Goal: Feedback & Contribution: Leave review/rating

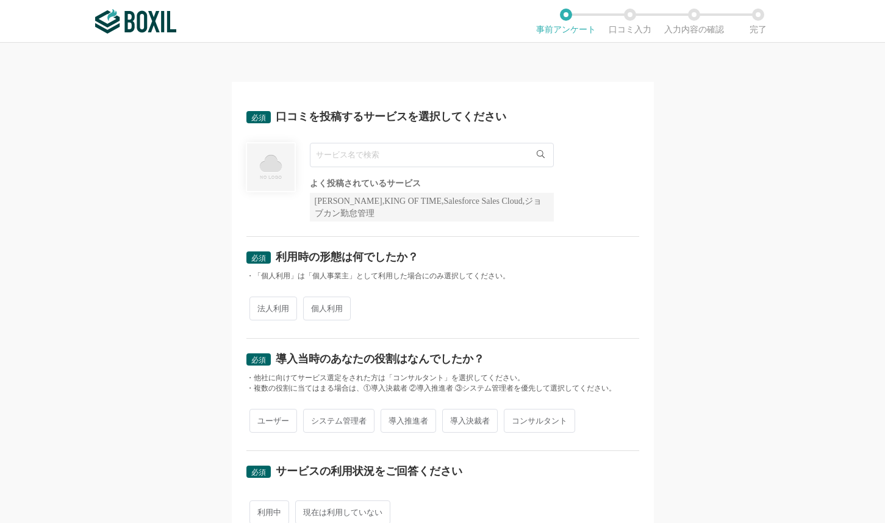
click at [383, 156] on input "text" at bounding box center [432, 155] width 244 height 24
click at [467, 156] on input "text" at bounding box center [432, 155] width 244 height 24
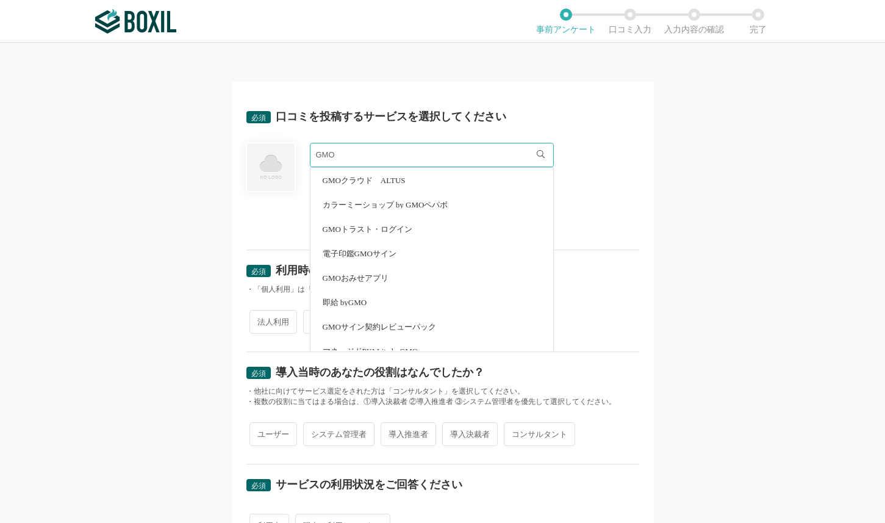
scroll to position [61, 0]
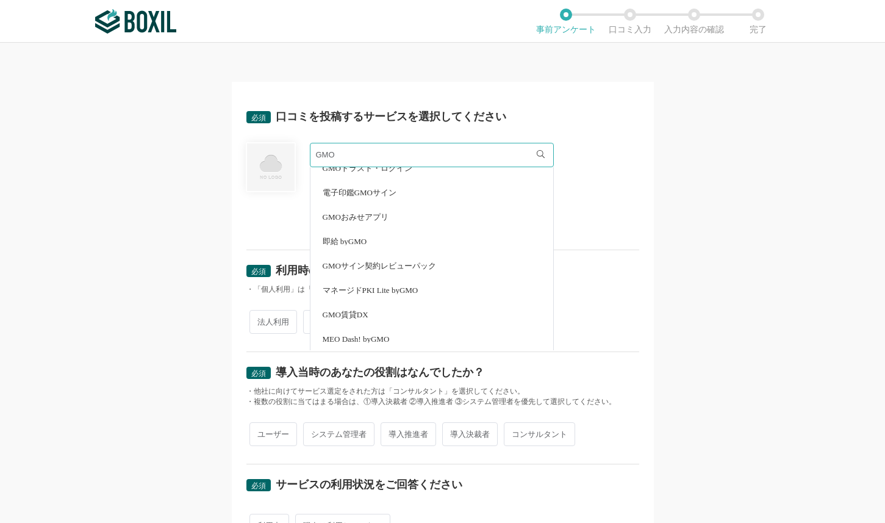
click at [376, 195] on span "電子印鑑GMOサイン" at bounding box center [360, 192] width 74 height 8
type input "電子印鑑GMOサイン"
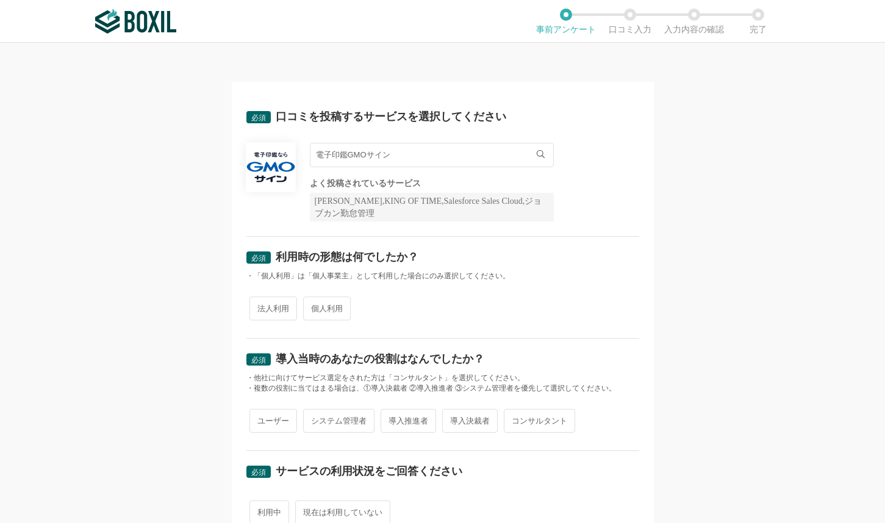
click at [276, 309] on span "法人利用" at bounding box center [273, 308] width 48 height 24
click at [260, 306] on input "法人利用" at bounding box center [256, 302] width 8 height 8
radio input "true"
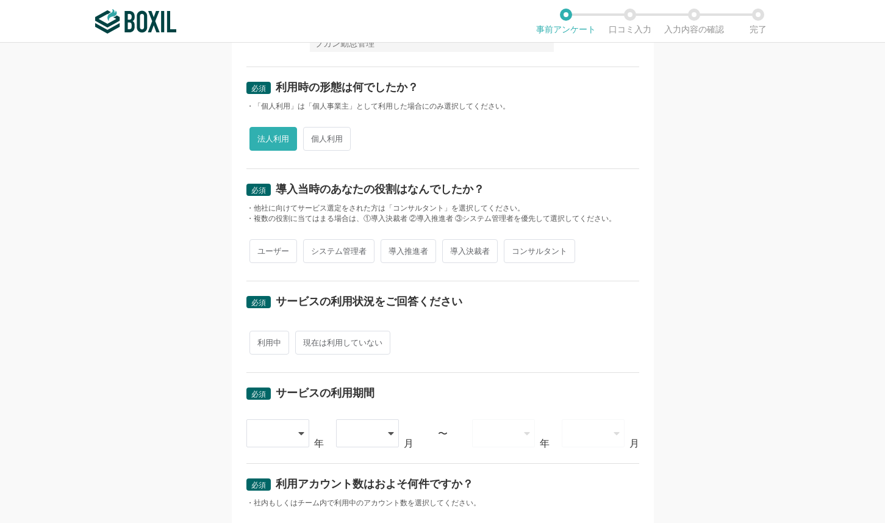
scroll to position [183, 0]
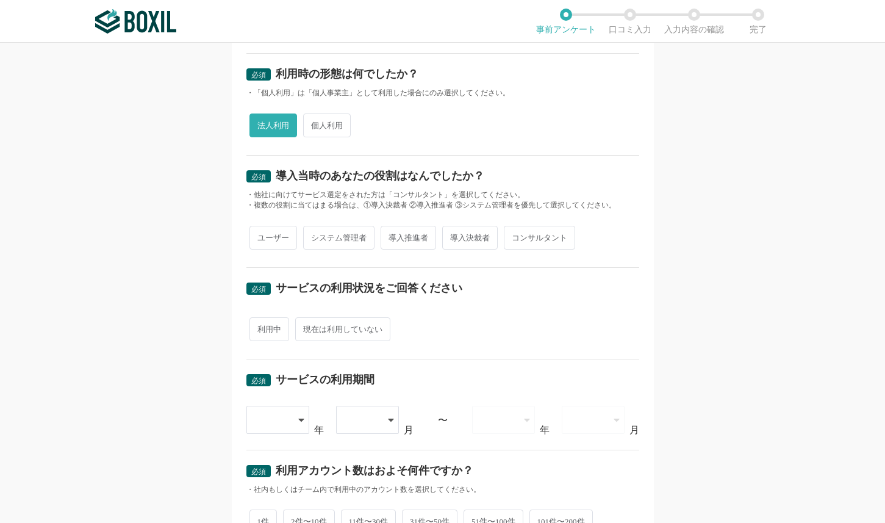
click at [737, 146] on div "必須 口コミを投稿するサービスを選択してください 電子印鑑GMOサイン 電子印鑑GMOサイン よく投稿されているサービス Sansan,KING OF TIM…" at bounding box center [442, 283] width 885 height 480
click at [262, 243] on span "ユーザー" at bounding box center [273, 238] width 48 height 24
click at [260, 235] on input "ユーザー" at bounding box center [256, 231] width 8 height 8
radio input "true"
click at [262, 243] on span "ユーザー" at bounding box center [273, 238] width 48 height 24
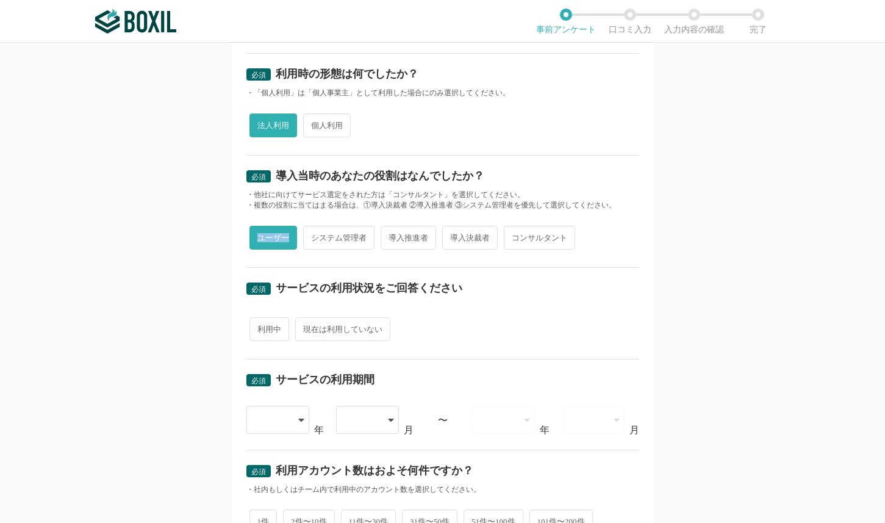
click at [260, 235] on input "ユーザー" at bounding box center [256, 231] width 8 height 8
click at [265, 331] on span "利用中" at bounding box center [269, 329] width 40 height 24
click at [260, 327] on input "利用中" at bounding box center [256, 323] width 8 height 8
radio input "true"
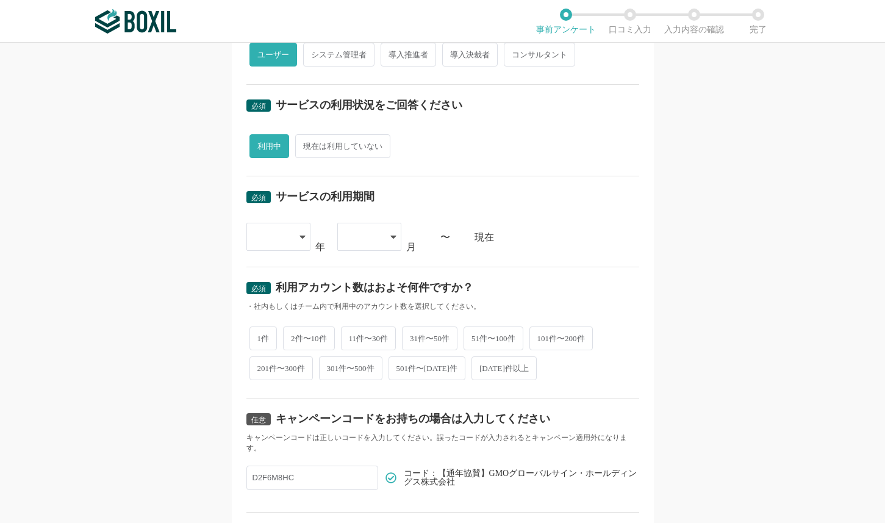
click at [299, 235] on icon at bounding box center [302, 237] width 6 height 10
click at [263, 363] on span "[DATE]" at bounding box center [272, 367] width 32 height 10
click at [385, 235] on div at bounding box center [369, 237] width 64 height 28
click at [347, 267] on span "01" at bounding box center [352, 272] width 10 height 10
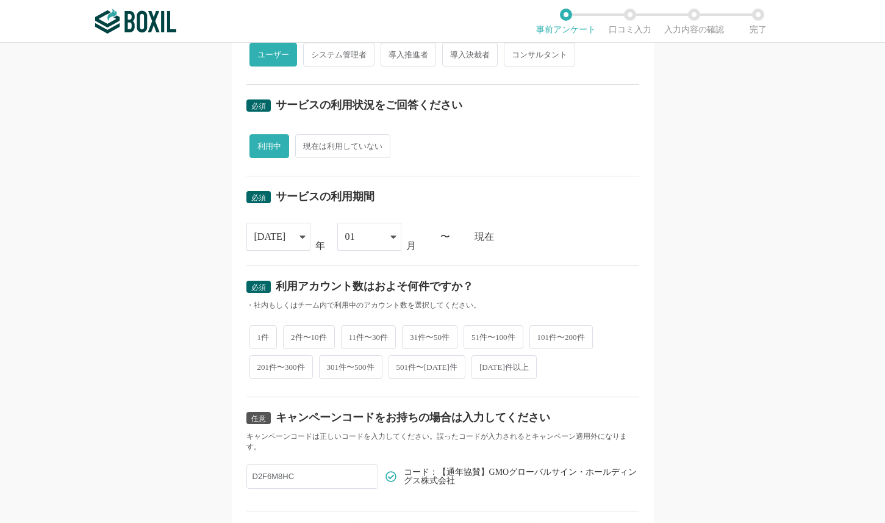
click at [135, 343] on div "必須 口コミを投稿するサービスを選択してください 電子印鑑GMOサイン 電子印鑑GMOサイン よく投稿されているサービス Sansan,KING OF TIM…" at bounding box center [442, 283] width 885 height 480
click at [621, 238] on div "現在" at bounding box center [556, 237] width 165 height 10
click at [317, 340] on span "2件〜10件" at bounding box center [309, 337] width 52 height 24
click at [294, 335] on input "2件〜10件" at bounding box center [290, 331] width 8 height 8
radio input "true"
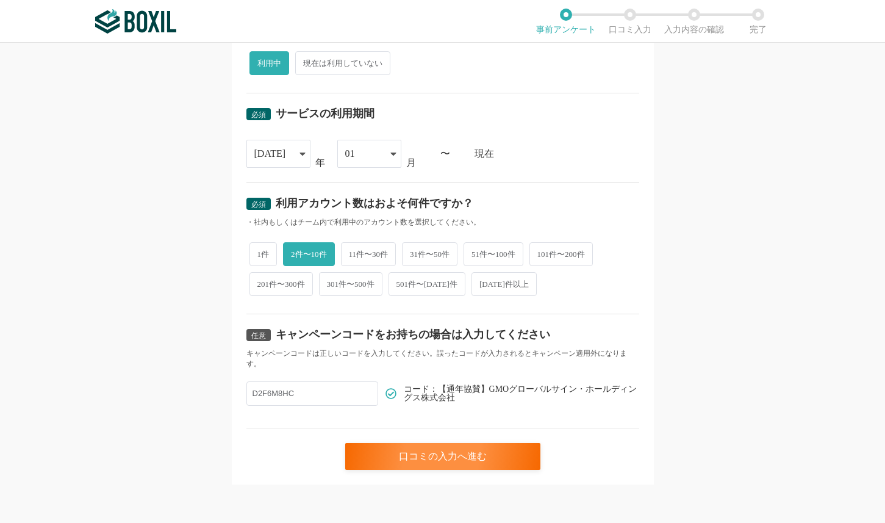
scroll to position [449, 0]
click at [327, 396] on input "D2F6M8HC" at bounding box center [312, 393] width 132 height 24
drag, startPoint x: 329, startPoint y: 395, endPoint x: 198, endPoint y: 393, distance: 131.7
click at [198, 393] on div "必須 口コミを投稿するサービスを選択してください 電子印鑑GMOサイン 電子印鑑GMOサイン よく投稿されているサービス Sansan,KING OF TIM…" at bounding box center [442, 283] width 885 height 480
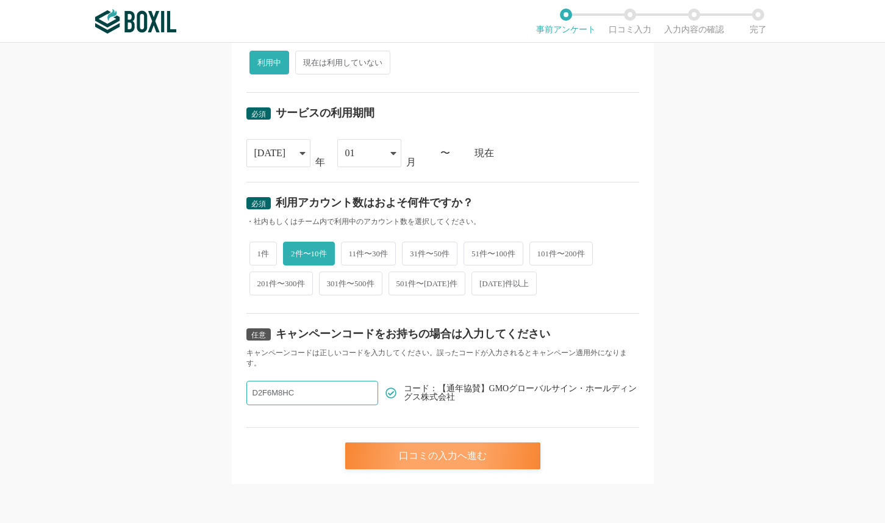
click at [472, 454] on div "口コミの入力へ進む" at bounding box center [442, 455] width 195 height 27
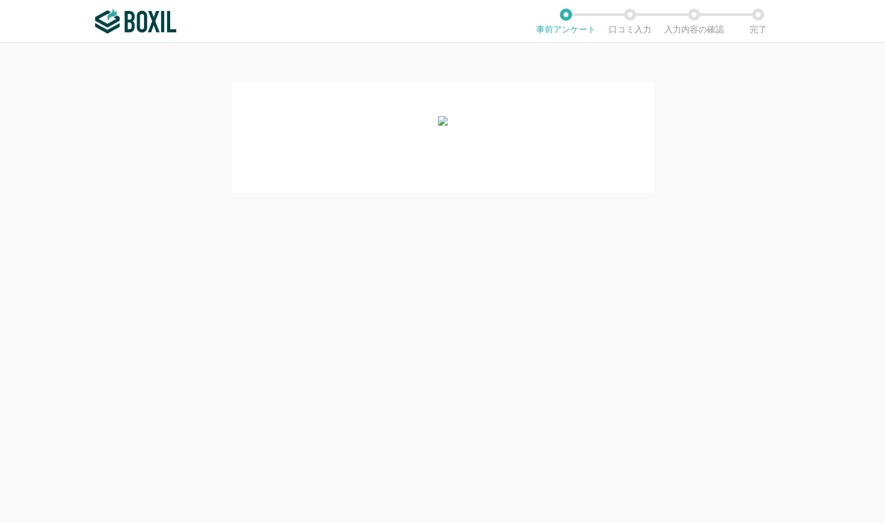
scroll to position [0, 0]
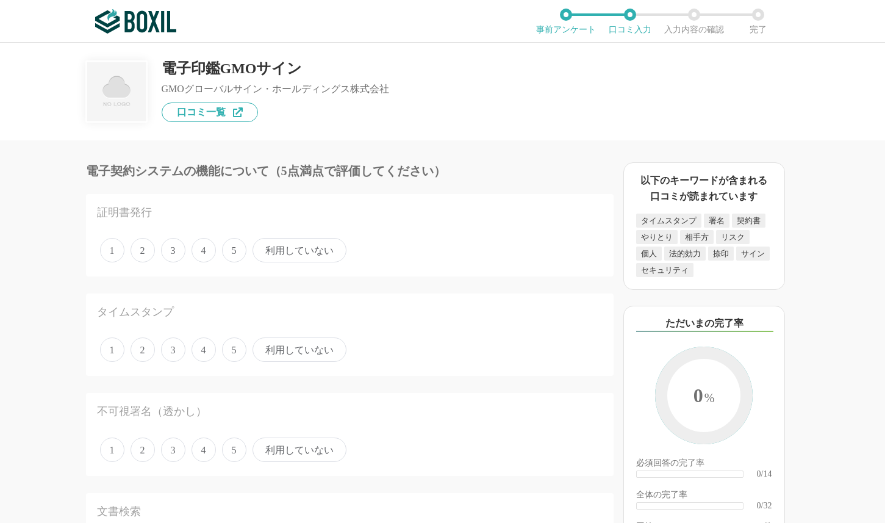
click at [288, 255] on span "利用していない" at bounding box center [299, 250] width 94 height 24
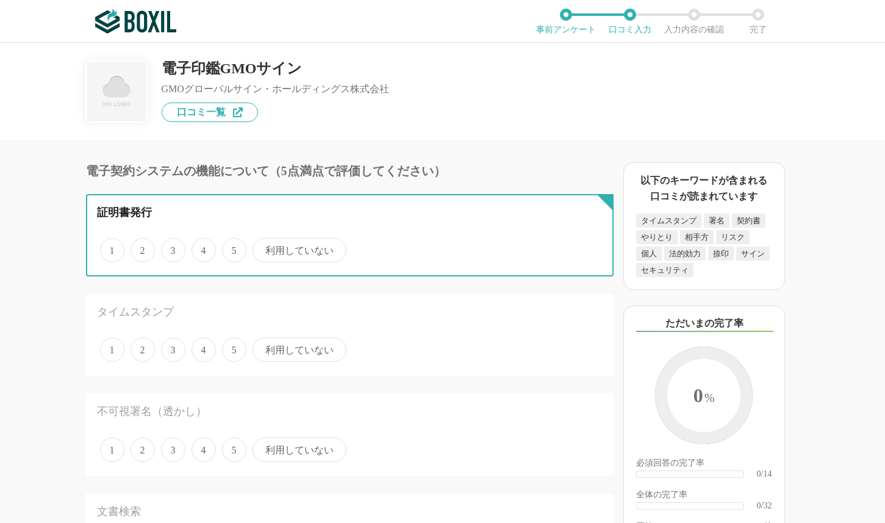
click at [263, 248] on input "利用していない" at bounding box center [260, 244] width 8 height 8
radio input "true"
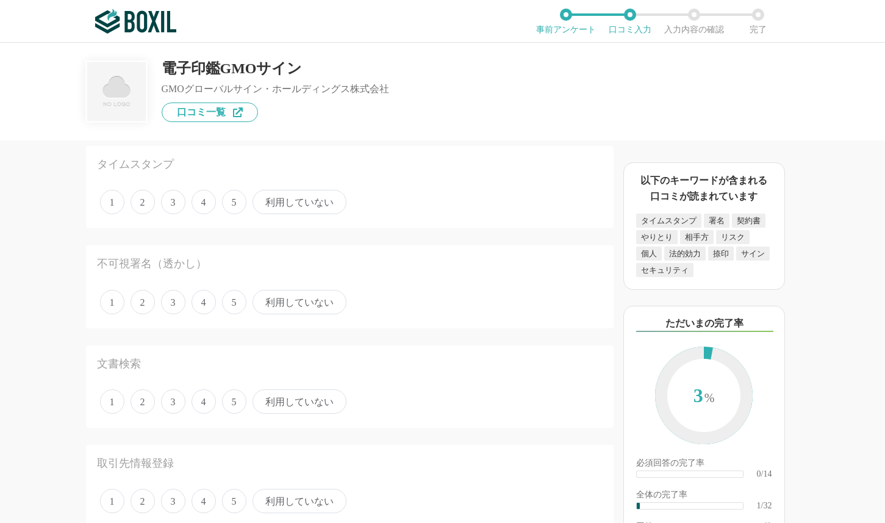
scroll to position [183, 0]
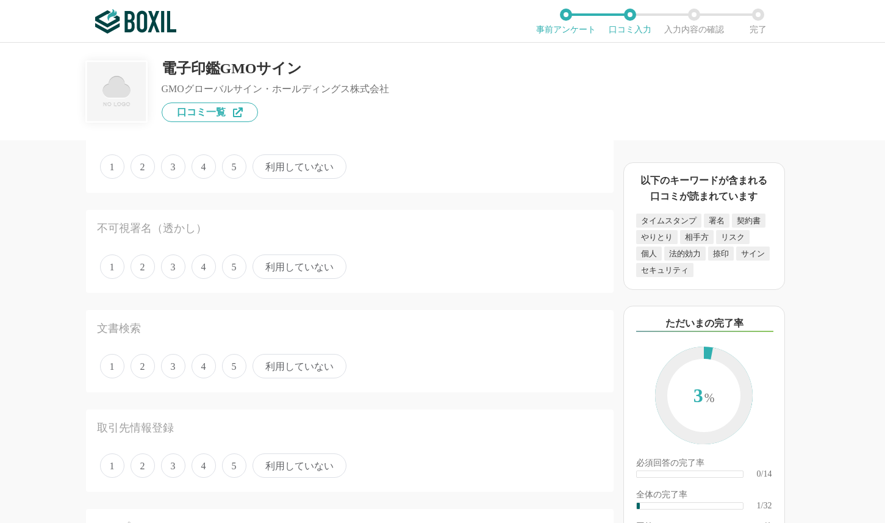
click at [306, 162] on span "利用していない" at bounding box center [299, 166] width 94 height 24
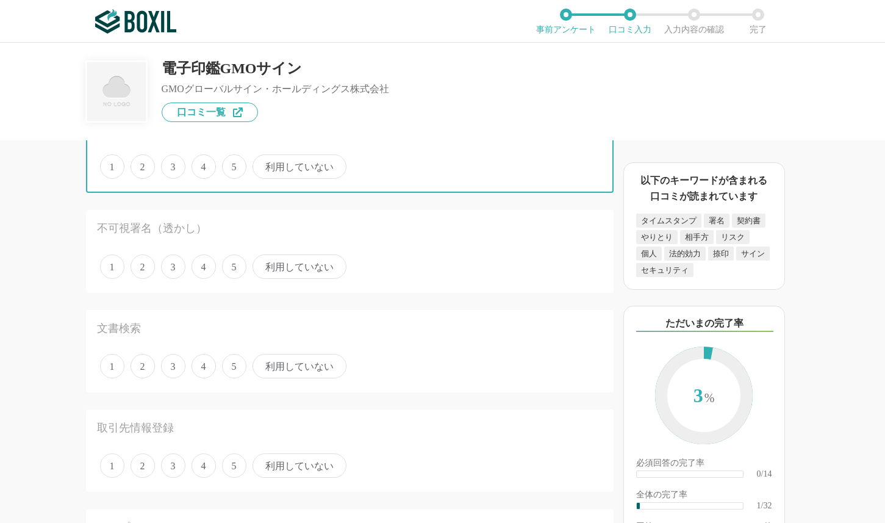
click at [263, 162] on input "利用していない" at bounding box center [260, 160] width 8 height 8
radio input "true"
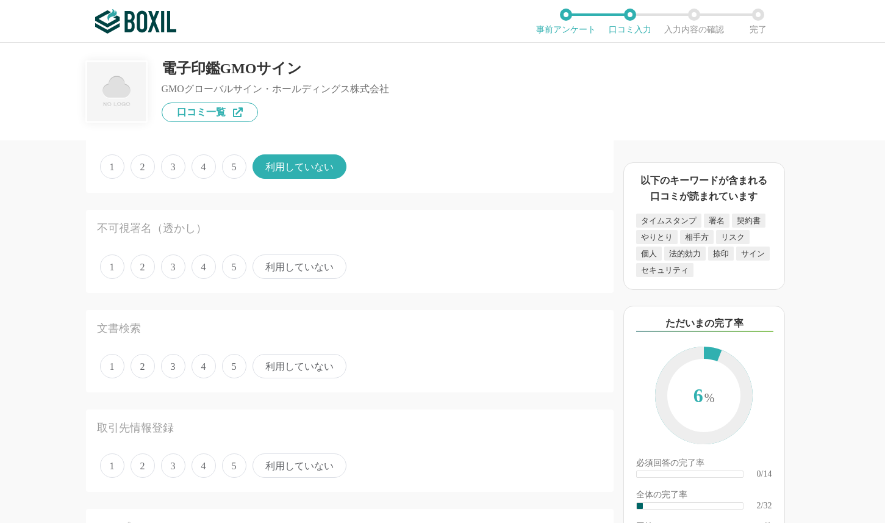
click at [302, 276] on span "利用していない" at bounding box center [299, 266] width 94 height 24
click at [263, 264] on input "利用していない" at bounding box center [260, 260] width 8 height 8
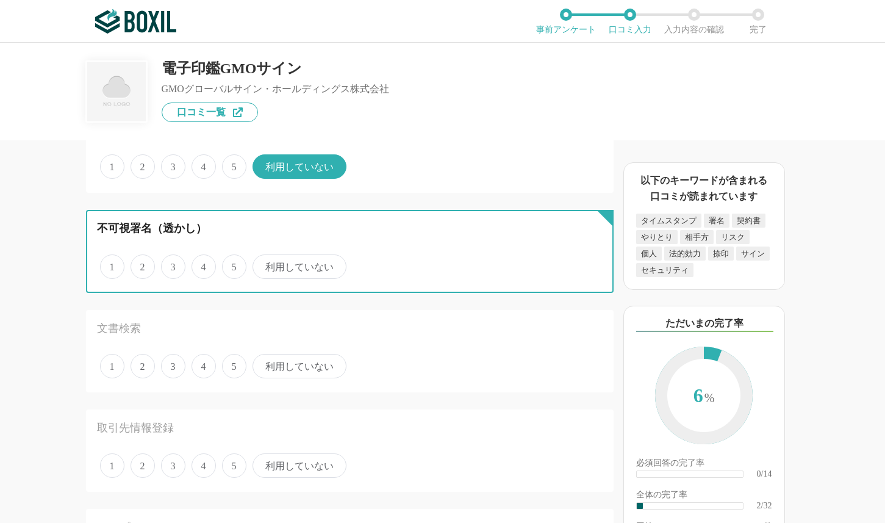
radio input "true"
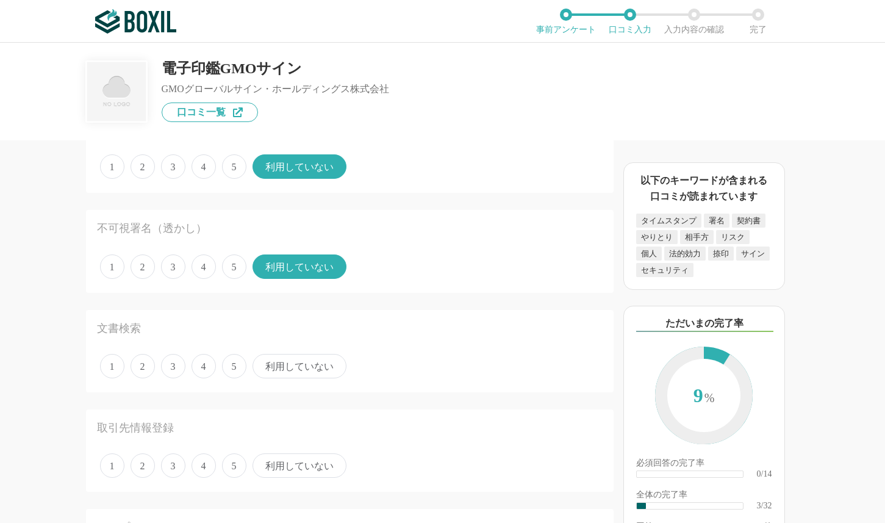
click at [288, 367] on span "利用していない" at bounding box center [299, 366] width 94 height 24
click at [263, 363] on input "利用していない" at bounding box center [260, 360] width 8 height 8
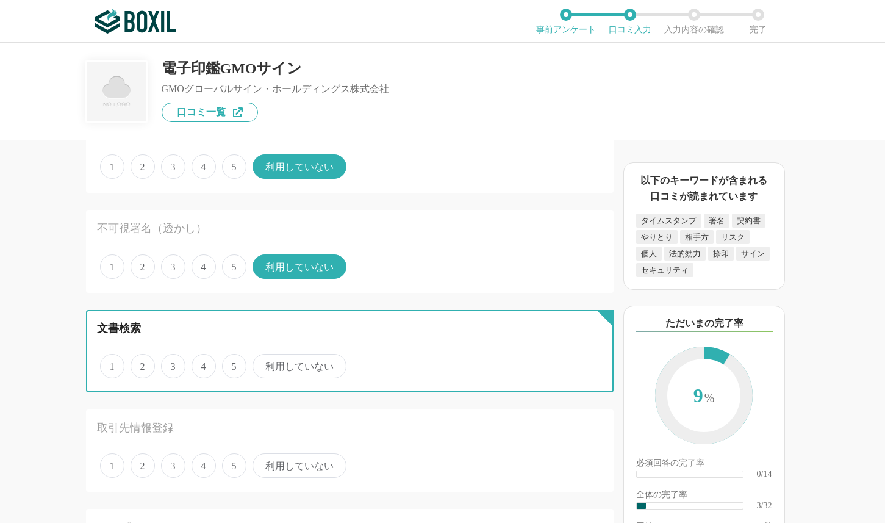
radio input "true"
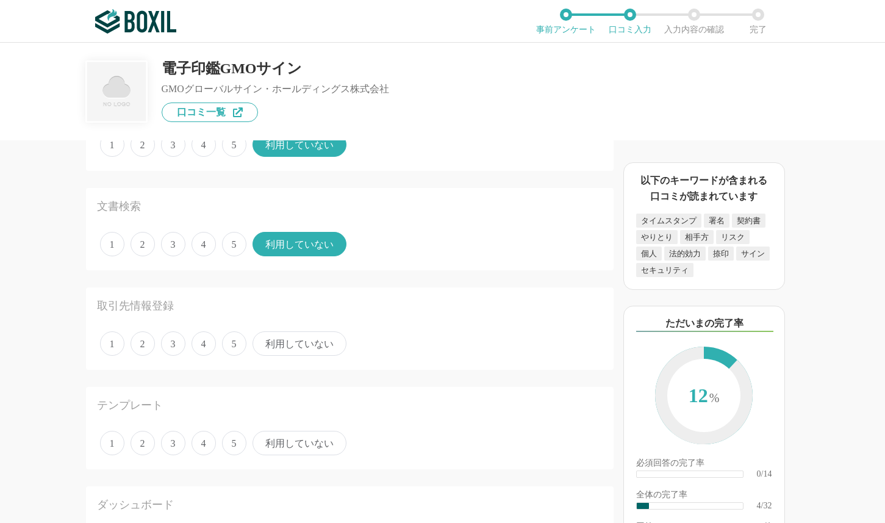
click at [312, 345] on span "利用していない" at bounding box center [299, 343] width 94 height 24
click at [263, 341] on input "利用していない" at bounding box center [260, 337] width 8 height 8
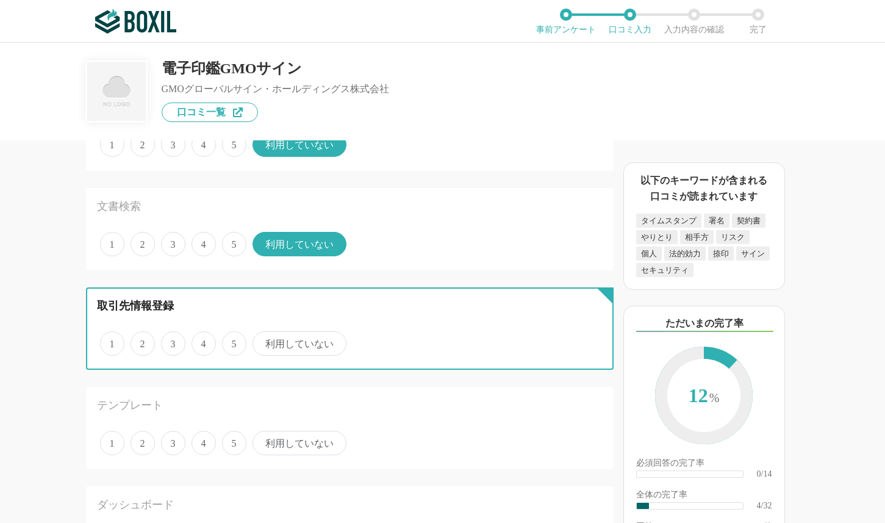
radio input "true"
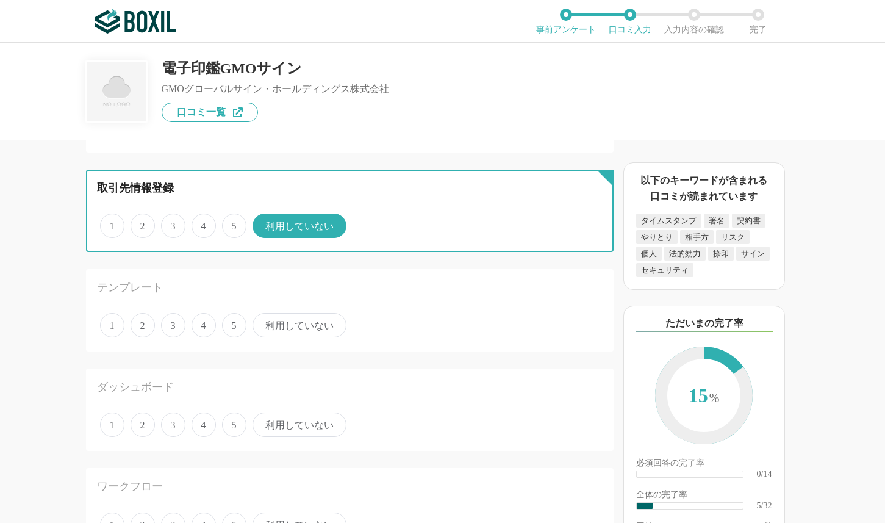
scroll to position [427, 0]
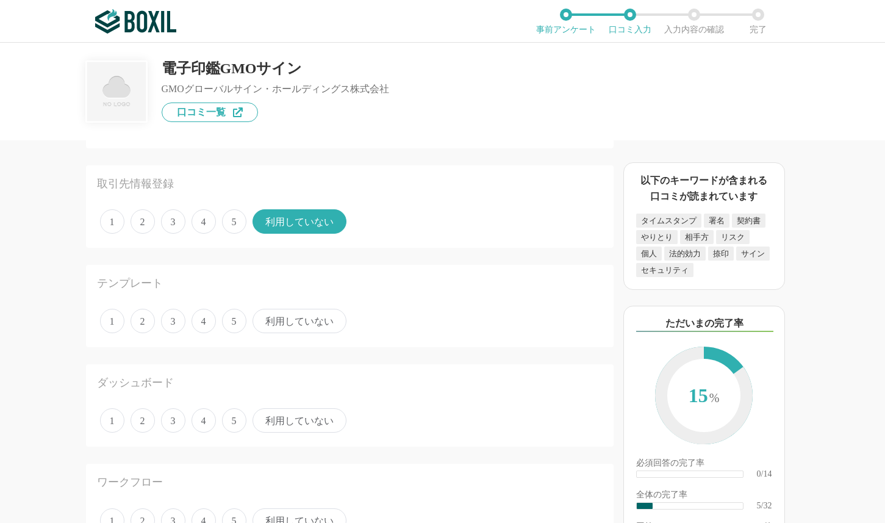
click at [313, 317] on span "利用していない" at bounding box center [299, 321] width 94 height 24
click at [263, 317] on input "利用していない" at bounding box center [260, 314] width 8 height 8
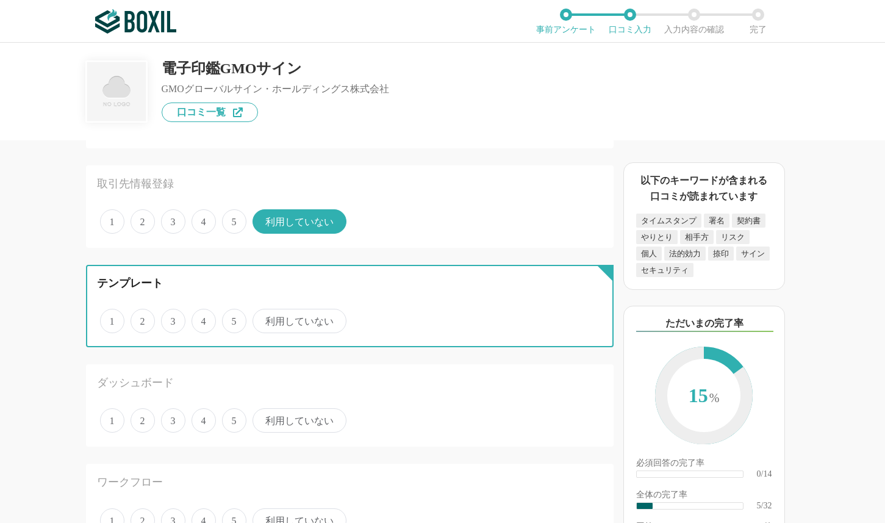
radio input "true"
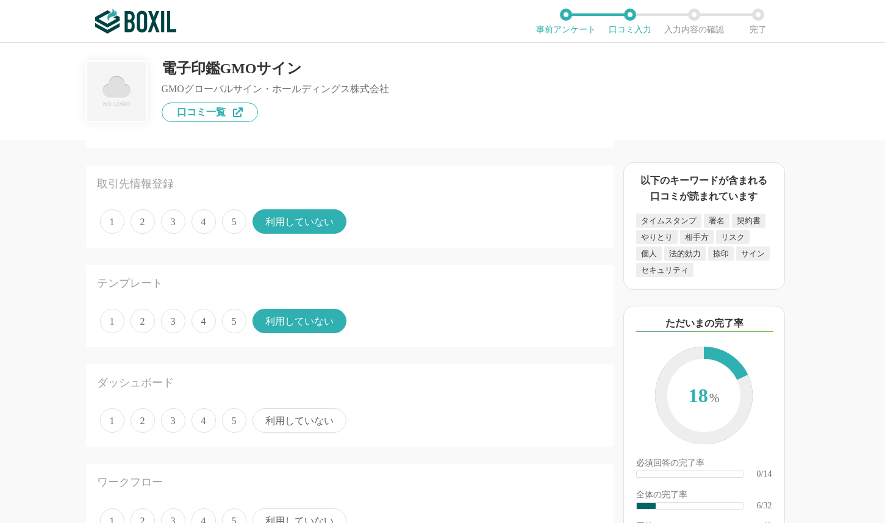
click at [293, 427] on span "利用していない" at bounding box center [299, 420] width 94 height 24
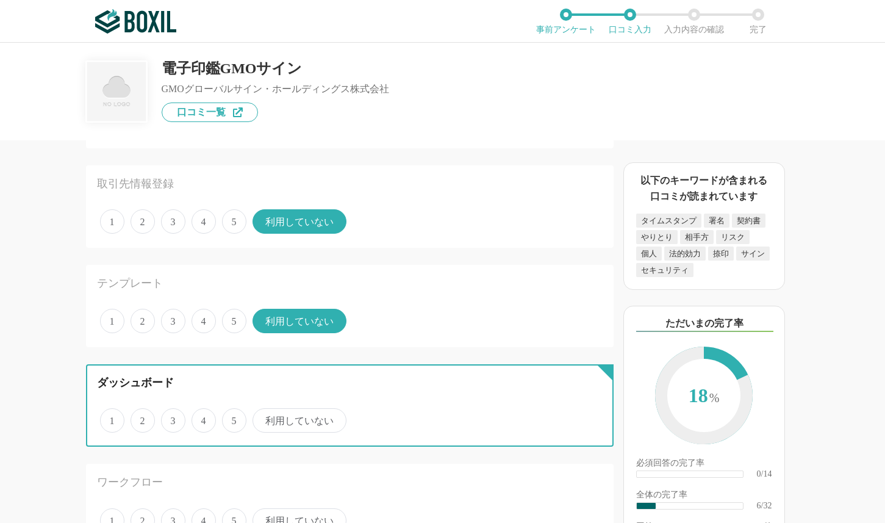
click at [263, 418] on input "利用していない" at bounding box center [260, 414] width 8 height 8
radio input "true"
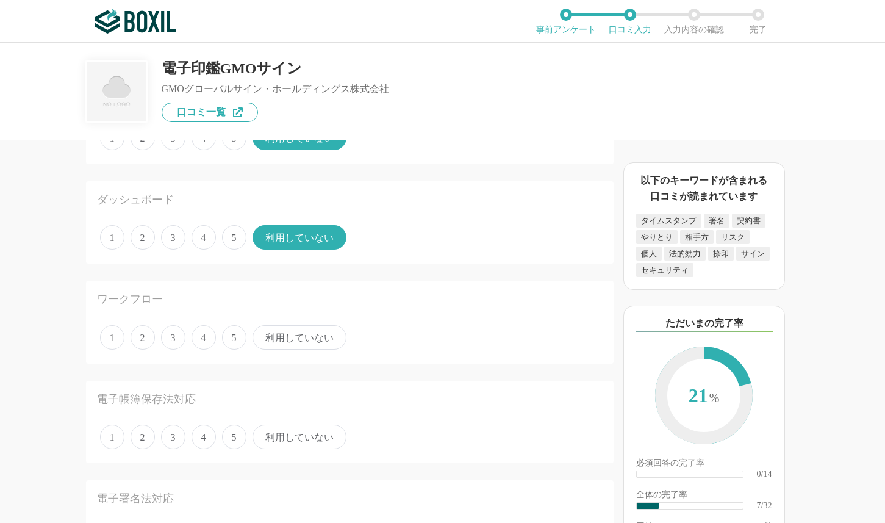
click at [301, 342] on span "利用していない" at bounding box center [299, 337] width 94 height 24
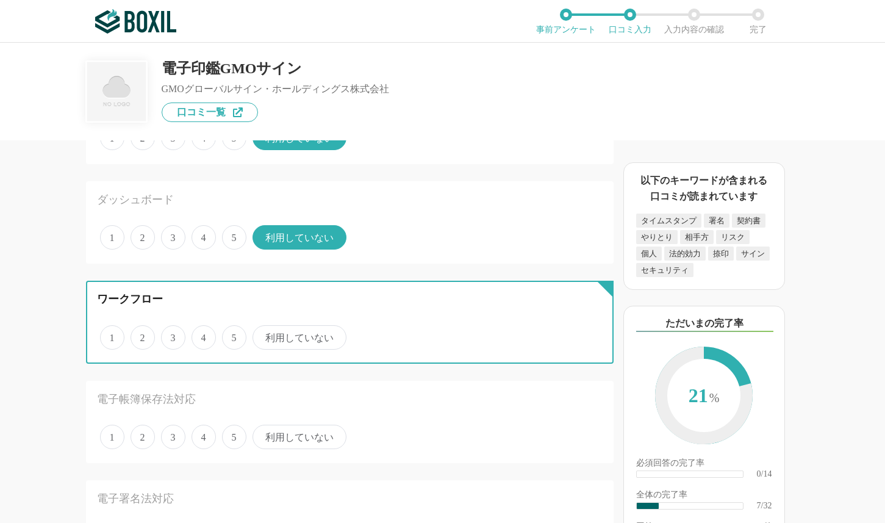
click at [263, 335] on input "利用していない" at bounding box center [260, 331] width 8 height 8
radio input "true"
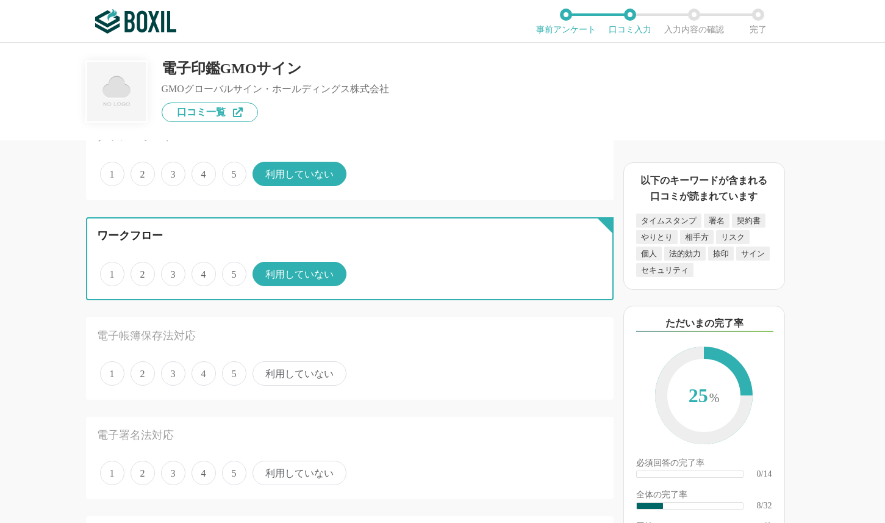
scroll to position [732, 0]
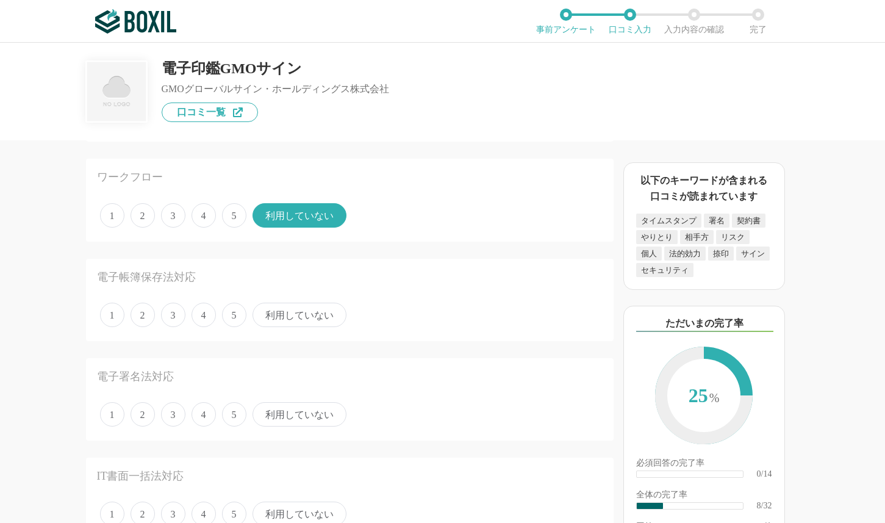
click at [315, 321] on span "利用していない" at bounding box center [299, 314] width 94 height 24
click at [263, 312] on input "利用していない" at bounding box center [260, 308] width 8 height 8
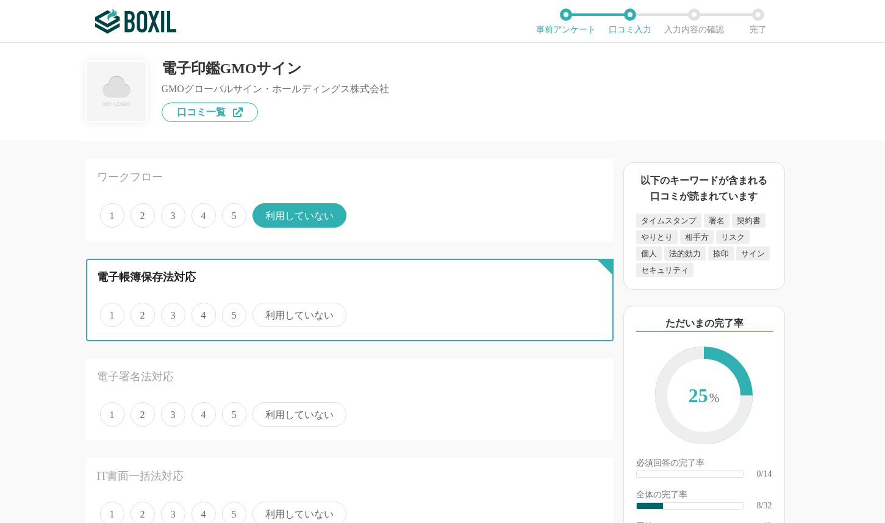
radio input "true"
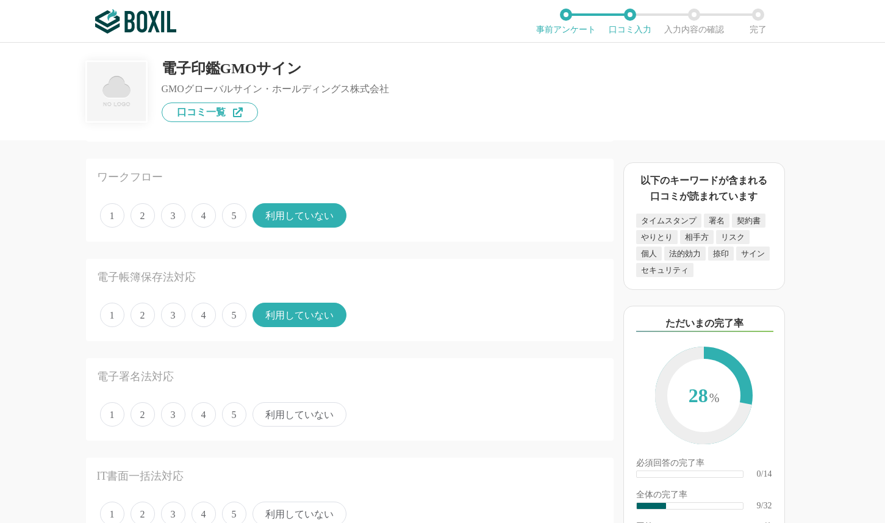
click at [235, 413] on span "5" at bounding box center [234, 414] width 24 height 24
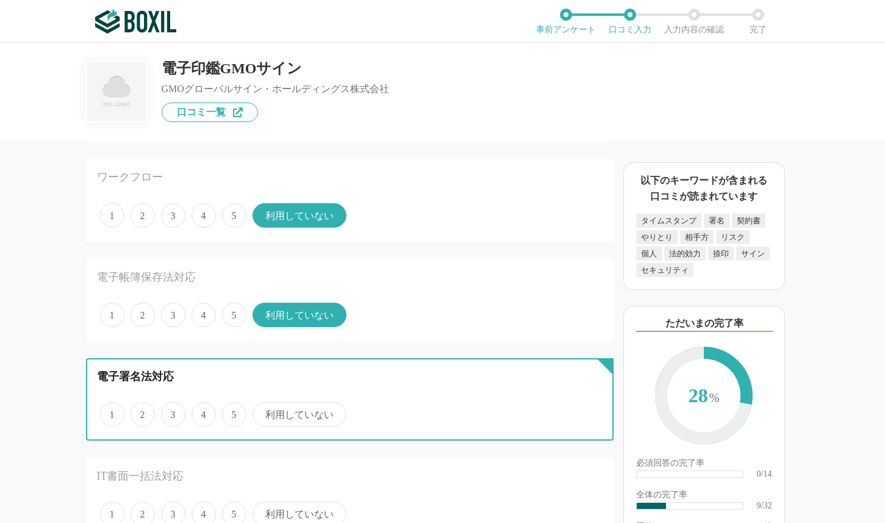
click at [233, 412] on input "5" at bounding box center [229, 408] width 8 height 8
radio input "true"
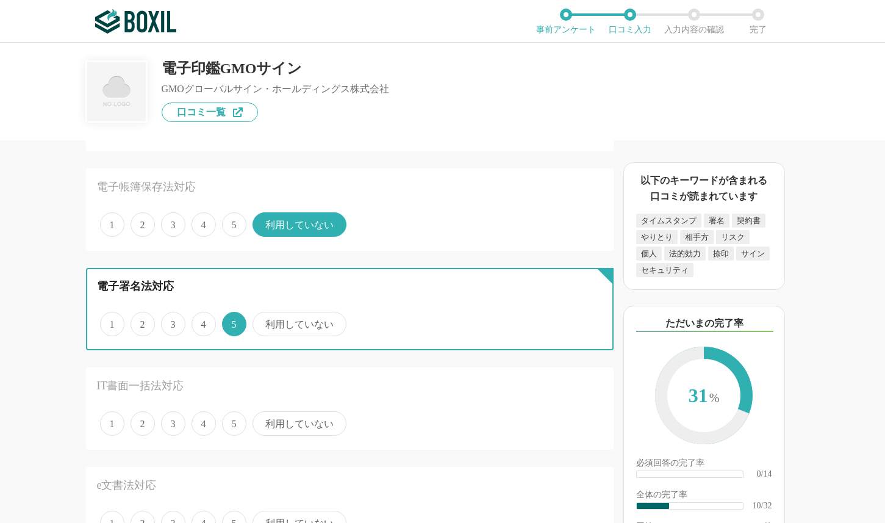
scroll to position [915, 0]
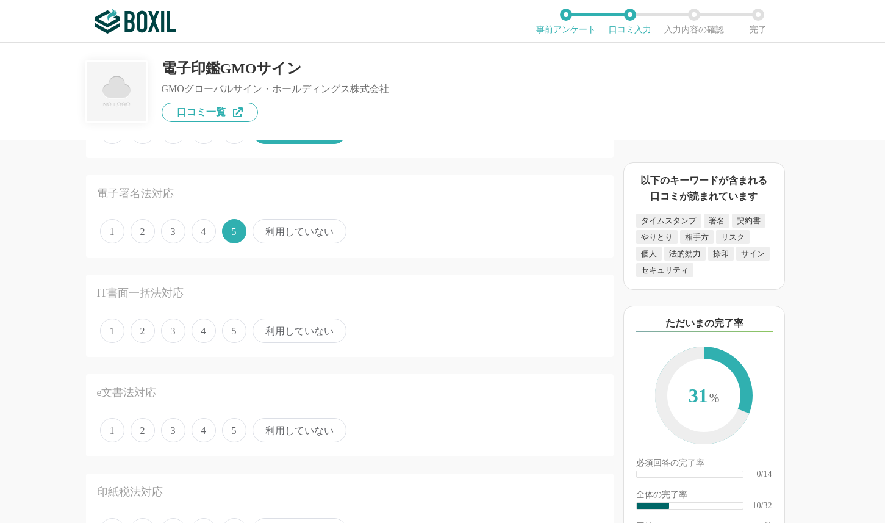
drag, startPoint x: 312, startPoint y: 329, endPoint x: 308, endPoint y: 338, distance: 9.9
click at [312, 329] on span "利用していない" at bounding box center [299, 330] width 94 height 24
click at [263, 328] on input "利用していない" at bounding box center [260, 324] width 8 height 8
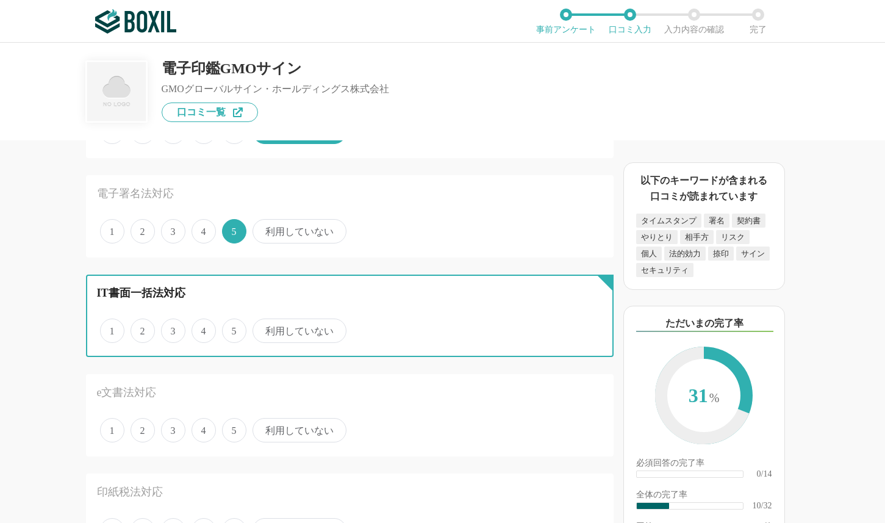
radio input "true"
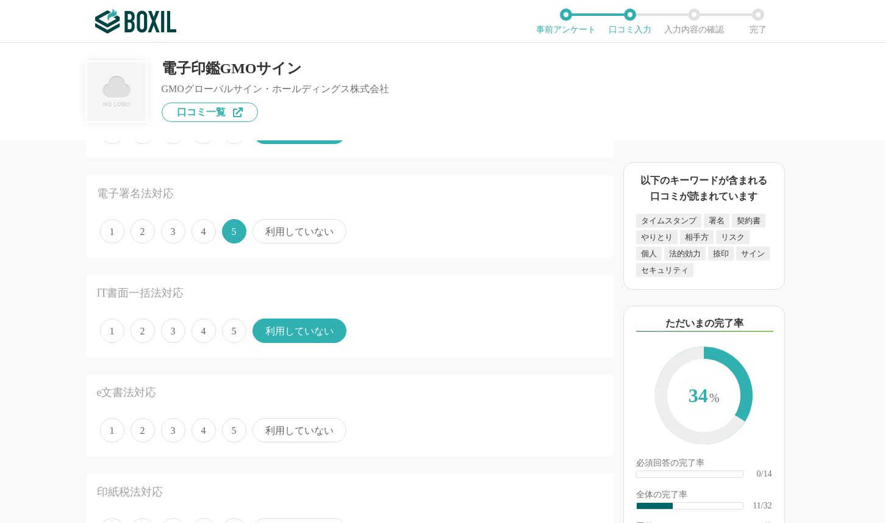
drag, startPoint x: 306, startPoint y: 423, endPoint x: 328, endPoint y: 382, distance: 46.7
click at [306, 423] on span "利用していない" at bounding box center [299, 430] width 94 height 24
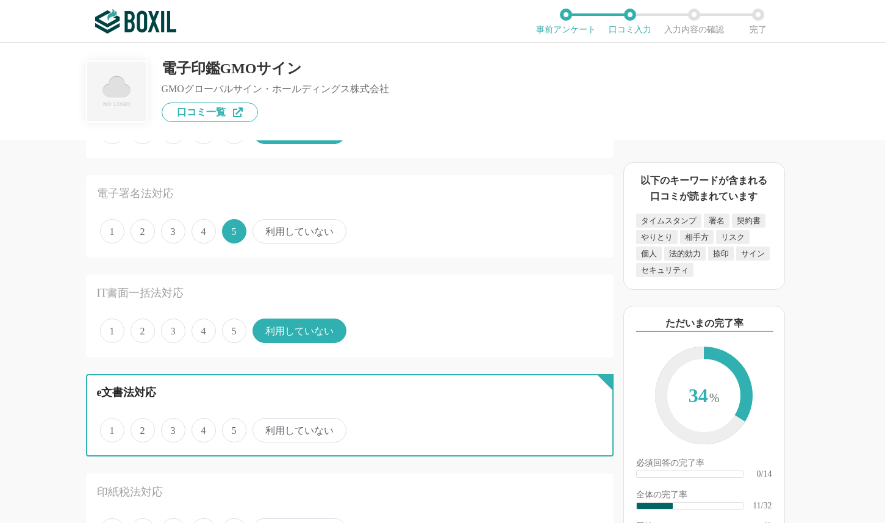
click at [263, 423] on input "利用していない" at bounding box center [260, 424] width 8 height 8
radio input "true"
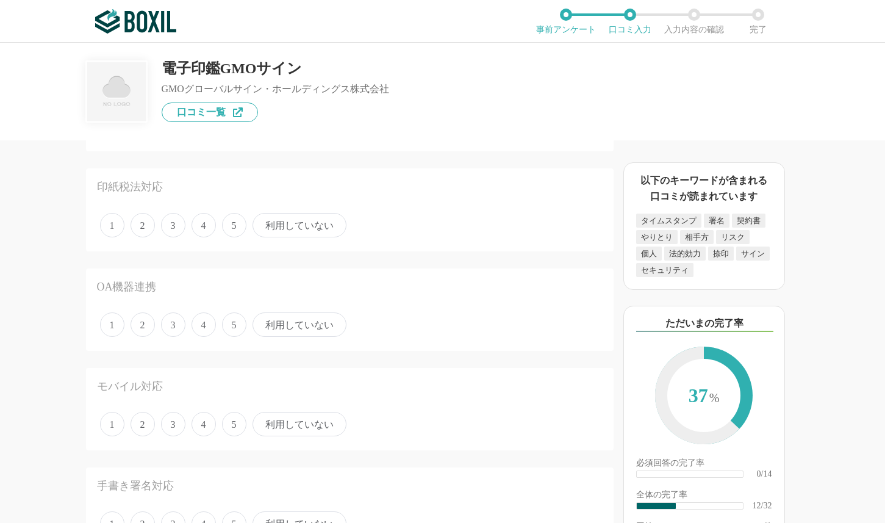
click at [306, 237] on span "利用していない" at bounding box center [299, 225] width 94 height 24
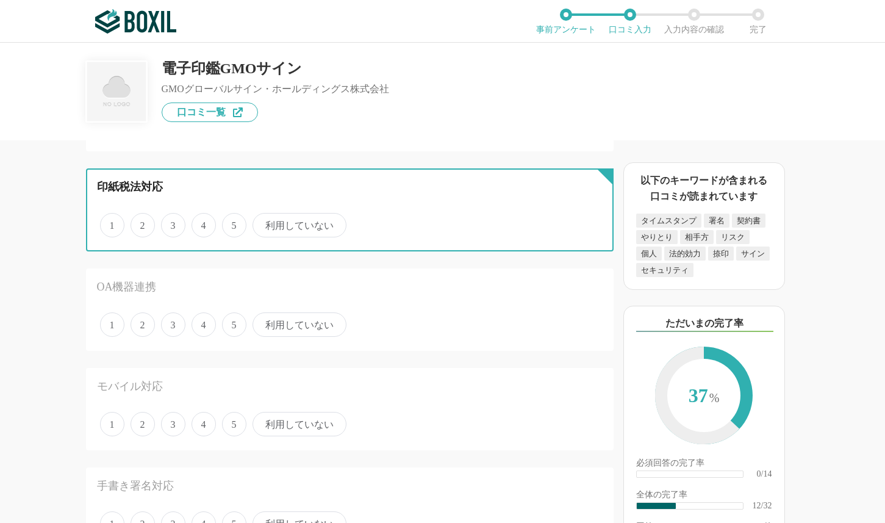
click at [263, 223] on input "利用していない" at bounding box center [260, 219] width 8 height 8
radio input "true"
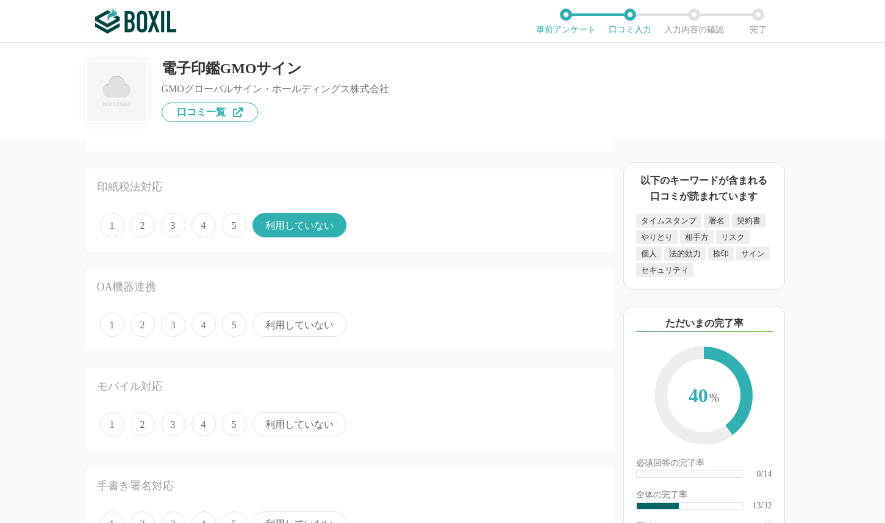
drag, startPoint x: 301, startPoint y: 319, endPoint x: 299, endPoint y: 329, distance: 9.9
click at [301, 320] on span "利用していない" at bounding box center [299, 324] width 94 height 24
click at [263, 320] on input "利用していない" at bounding box center [260, 318] width 8 height 8
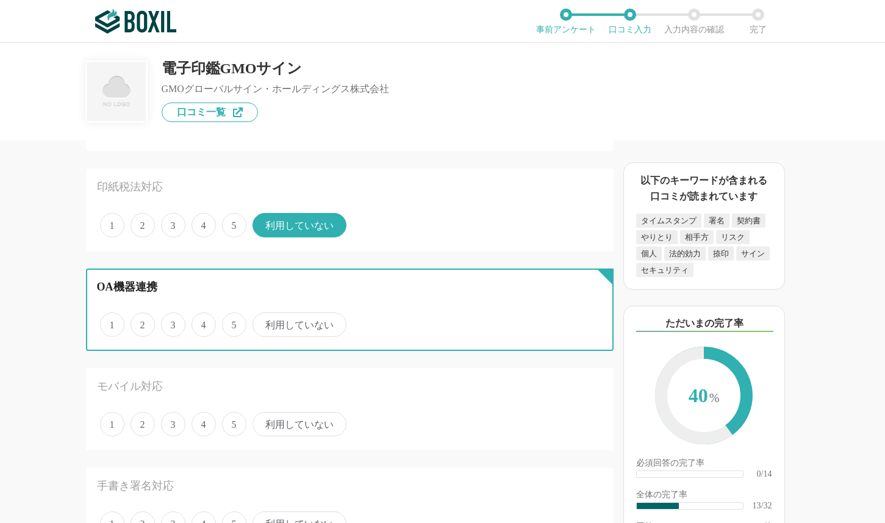
radio input "true"
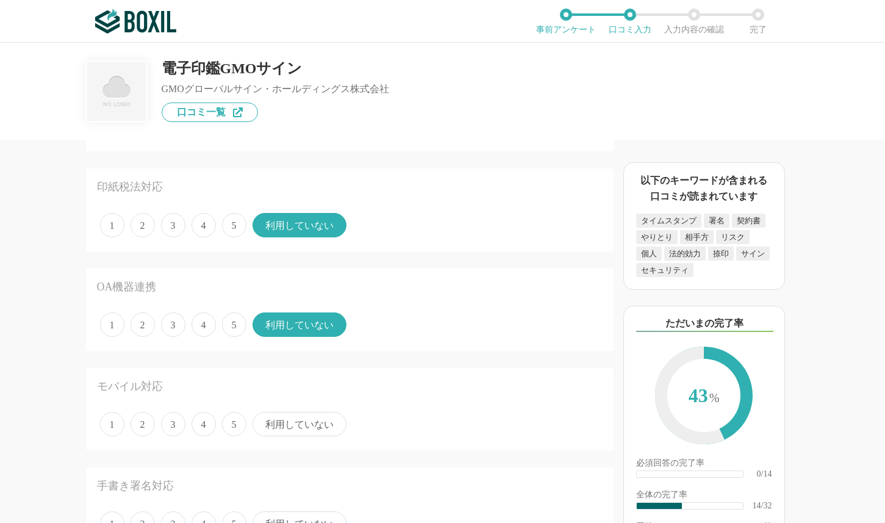
drag, startPoint x: 296, startPoint y: 409, endPoint x: 295, endPoint y: 417, distance: 8.6
click at [296, 412] on div "モバイル対応 1 2 3 4 5 利用していない" at bounding box center [350, 409] width 528 height 82
click at [295, 426] on span "利用していない" at bounding box center [299, 424] width 94 height 24
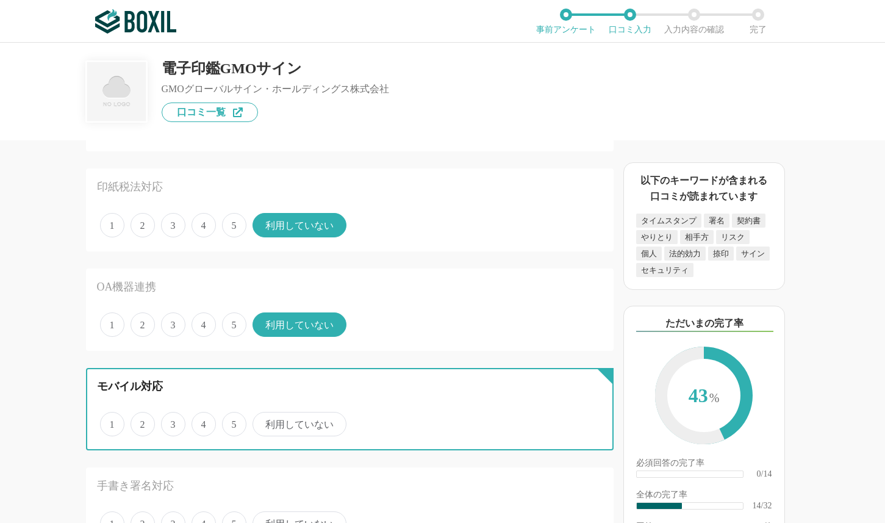
click at [263, 421] on input "利用していない" at bounding box center [260, 417] width 8 height 8
radio input "true"
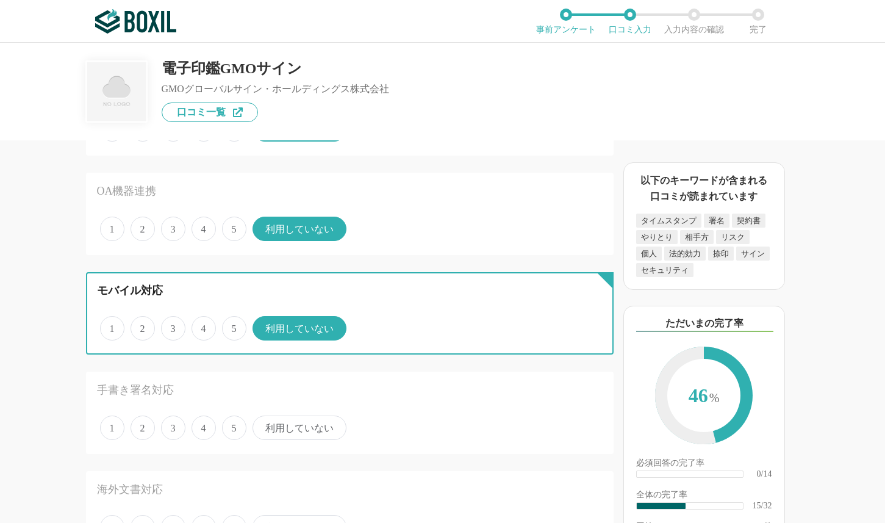
scroll to position [1464, 0]
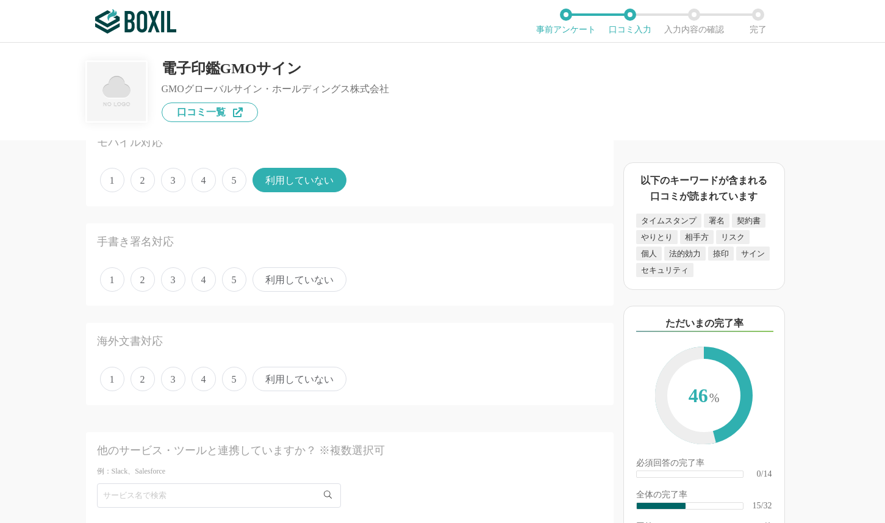
click at [309, 290] on span "利用していない" at bounding box center [299, 279] width 94 height 24
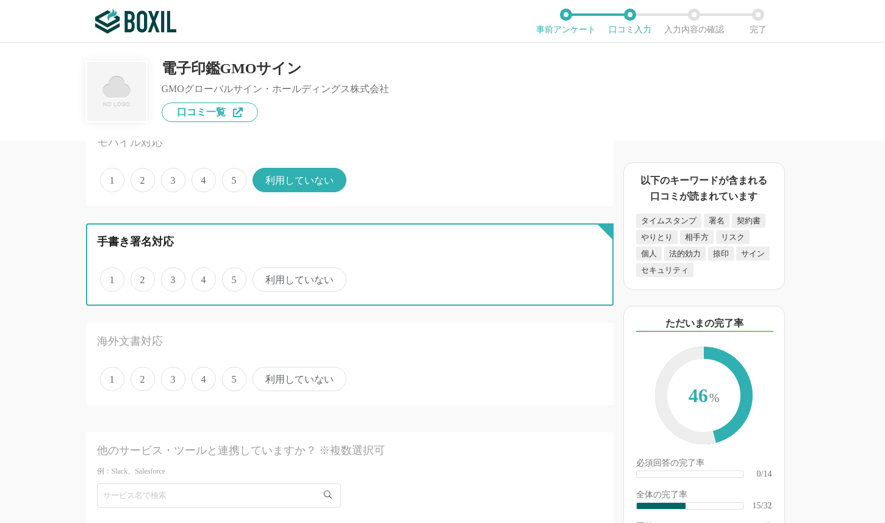
click at [263, 277] on input "利用していない" at bounding box center [260, 273] width 8 height 8
radio input "true"
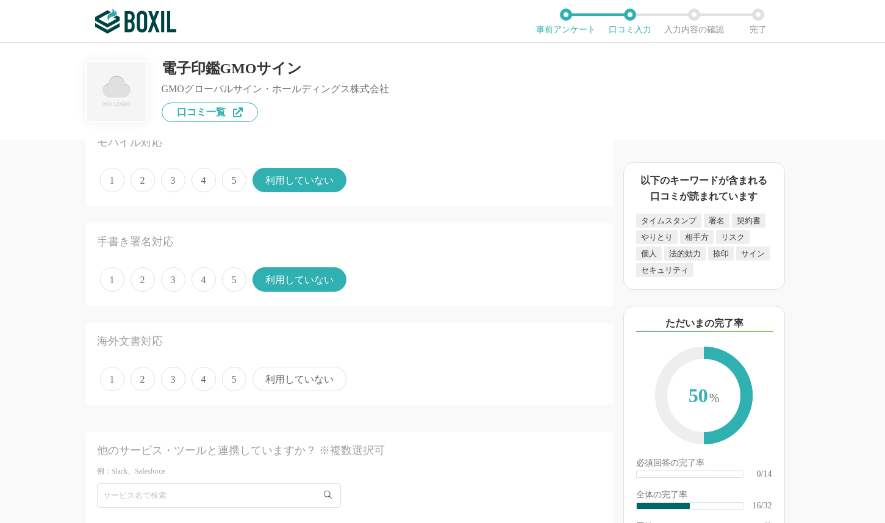
click at [305, 381] on span "利用していない" at bounding box center [299, 379] width 94 height 24
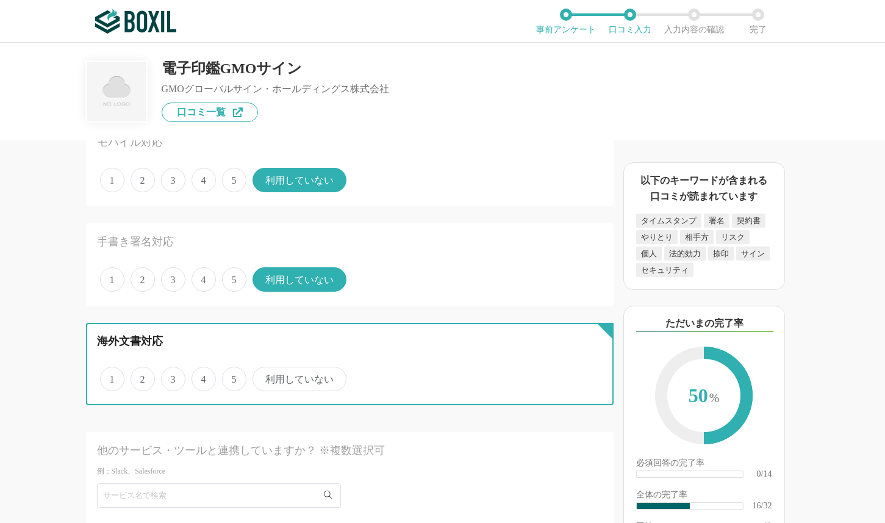
click at [263, 376] on input "利用していない" at bounding box center [260, 372] width 8 height 8
radio input "true"
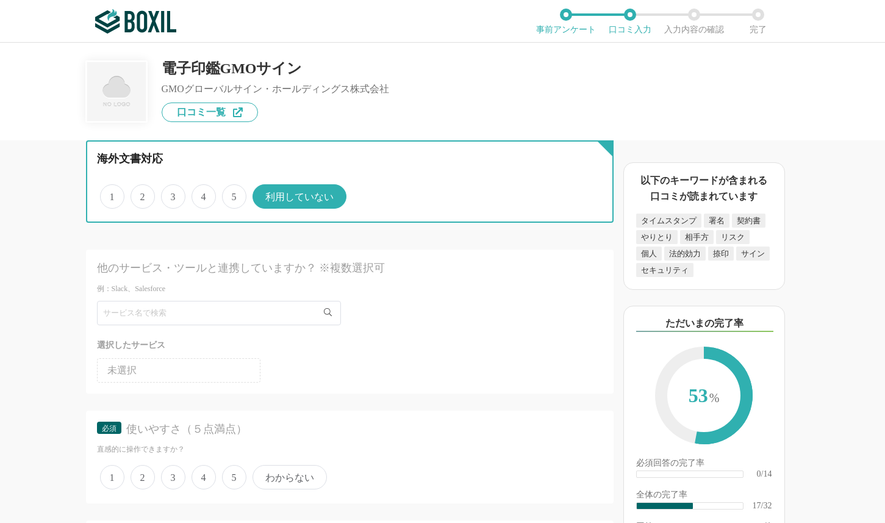
scroll to position [1647, 0]
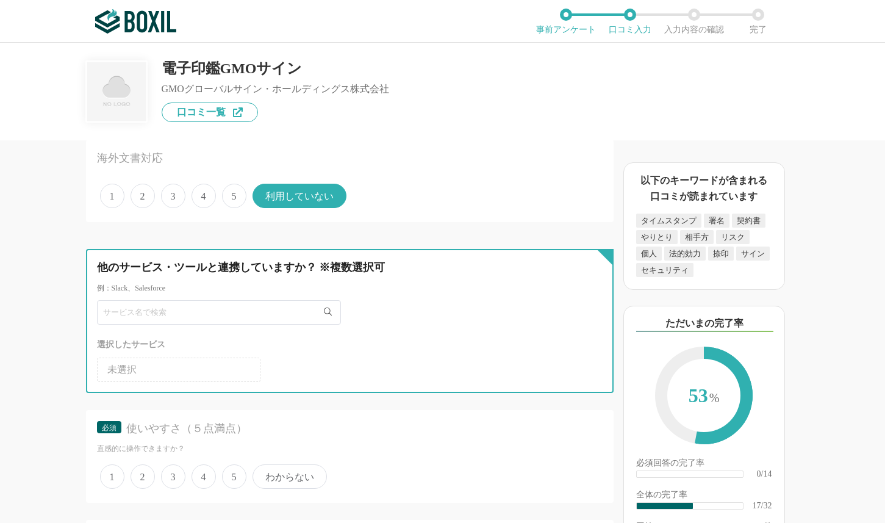
click at [206, 318] on input "text" at bounding box center [219, 312] width 244 height 24
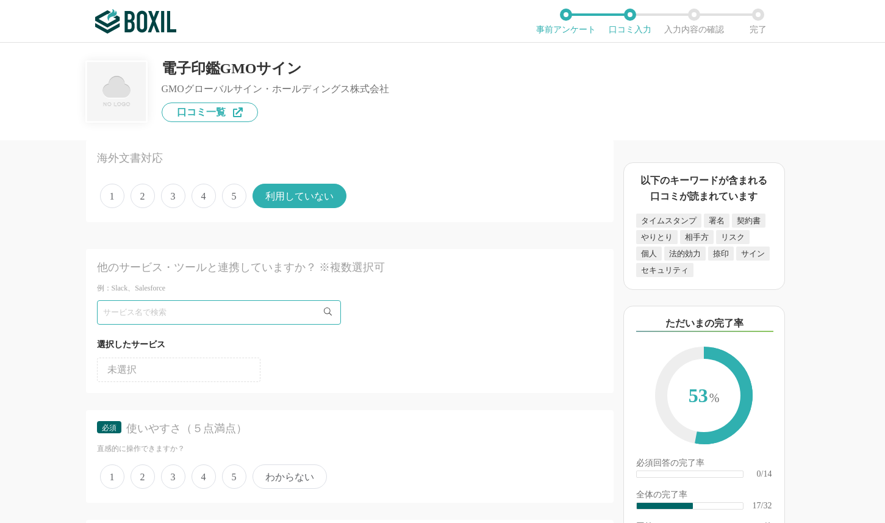
drag, startPoint x: 354, startPoint y: 439, endPoint x: 371, endPoint y: 426, distance: 21.3
click at [354, 440] on div "必須 使いやすさ（５点満点）" at bounding box center [350, 432] width 506 height 23
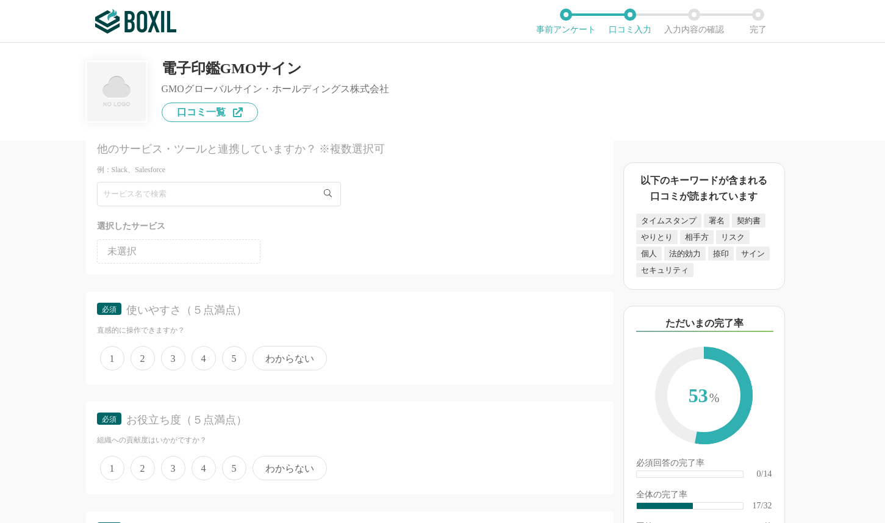
scroll to position [1769, 0]
click at [231, 352] on span "5" at bounding box center [234, 354] width 24 height 24
click at [231, 352] on input "5" at bounding box center [229, 348] width 8 height 8
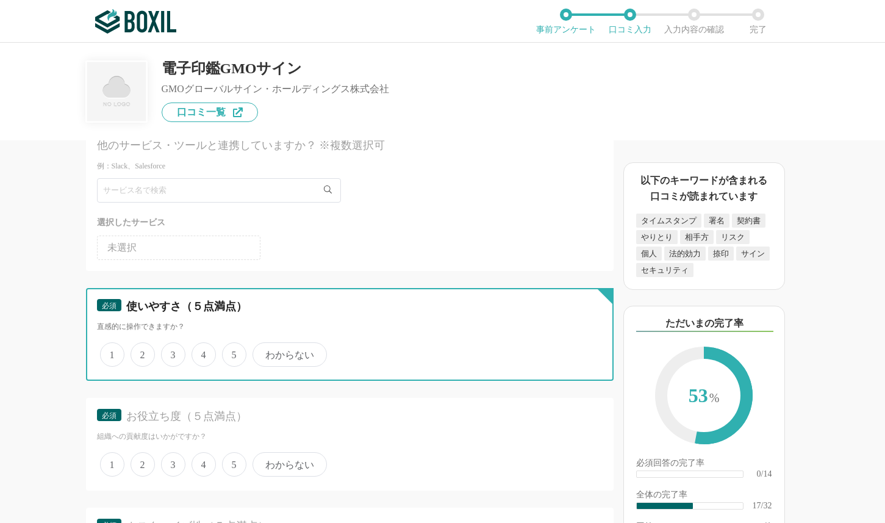
radio input "true"
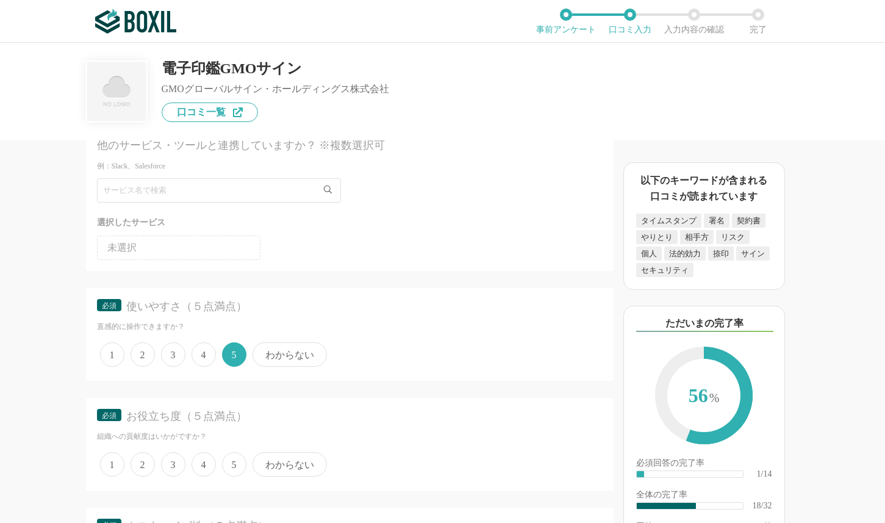
click at [197, 354] on span "4" at bounding box center [203, 354] width 24 height 24
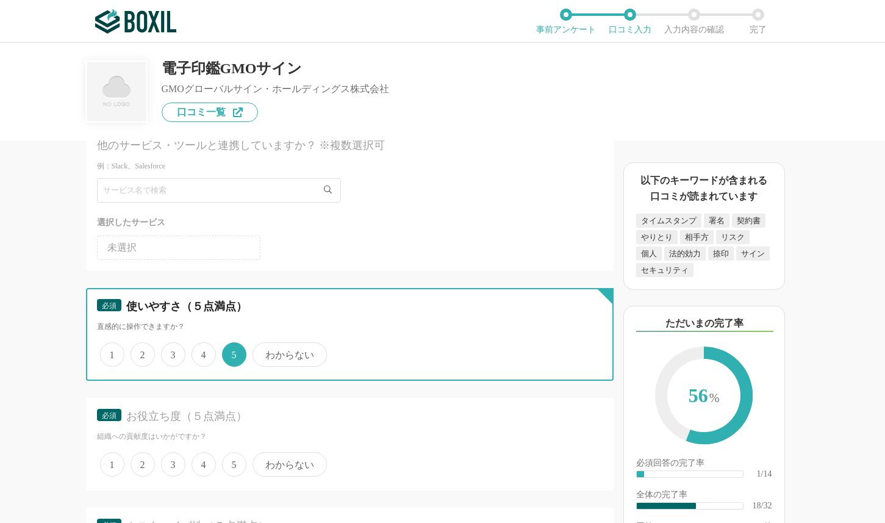
click at [197, 352] on input "4" at bounding box center [199, 348] width 8 height 8
radio input "true"
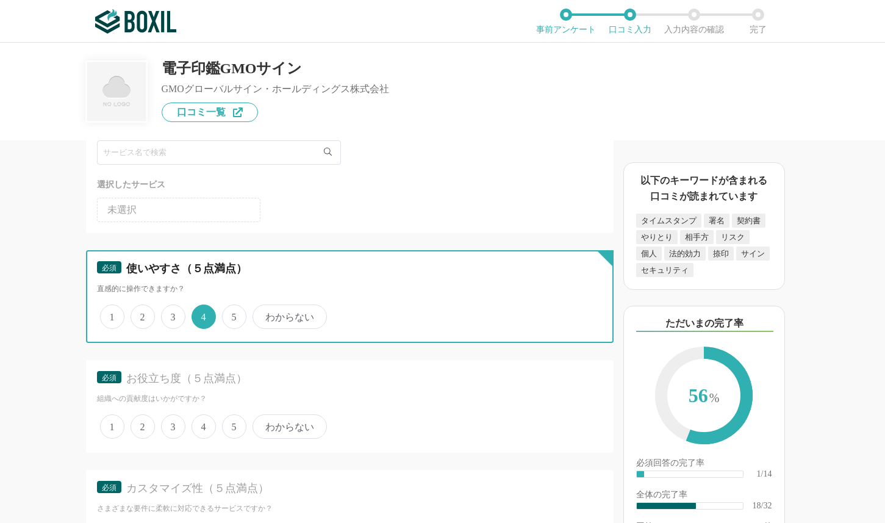
scroll to position [1952, 0]
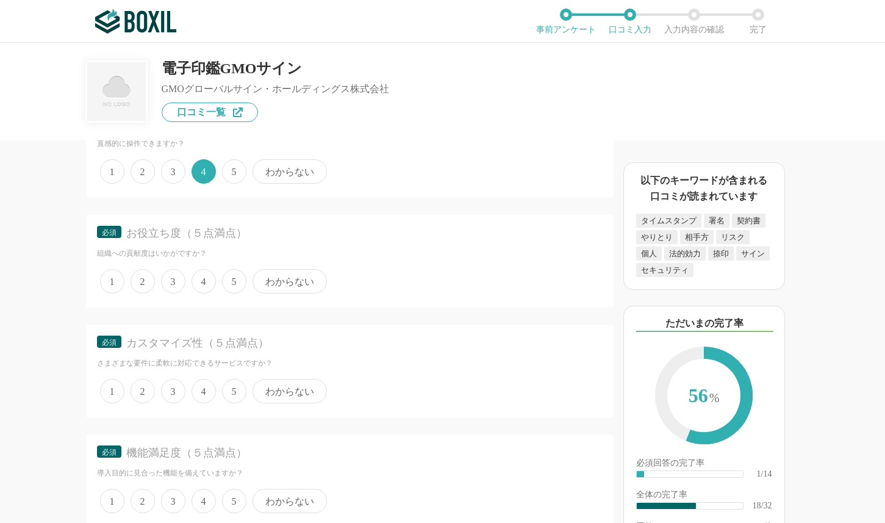
drag, startPoint x: 236, startPoint y: 282, endPoint x: 236, endPoint y: 288, distance: 6.7
click at [236, 283] on span "5" at bounding box center [234, 281] width 24 height 24
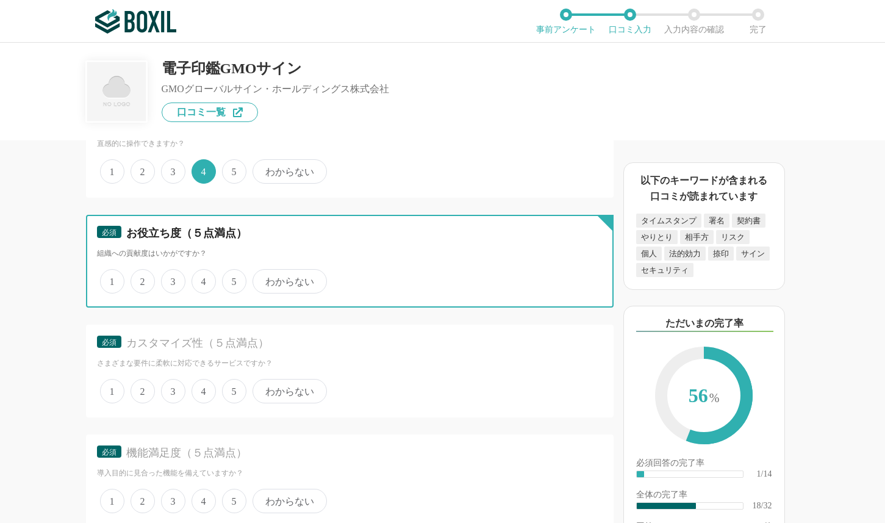
click at [233, 279] on input "5" at bounding box center [229, 275] width 8 height 8
radio input "true"
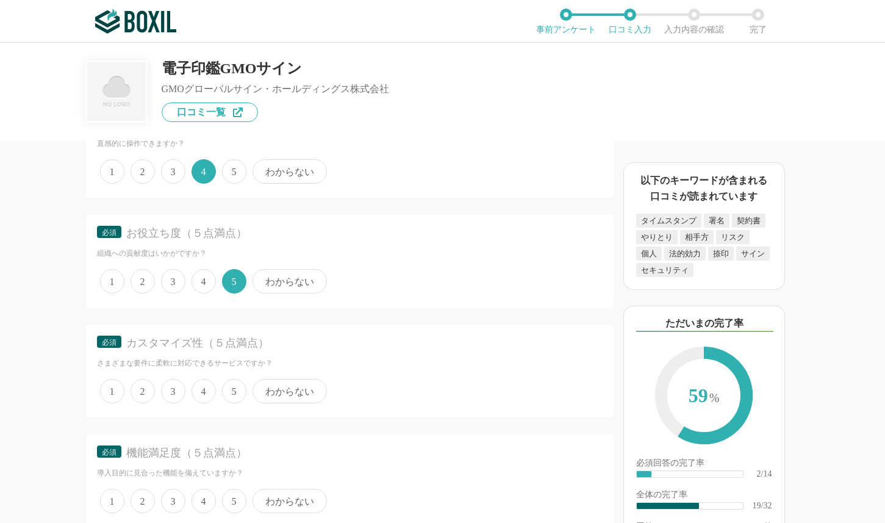
click at [174, 393] on span "3" at bounding box center [173, 391] width 24 height 24
click at [172, 388] on input "3" at bounding box center [168, 385] width 8 height 8
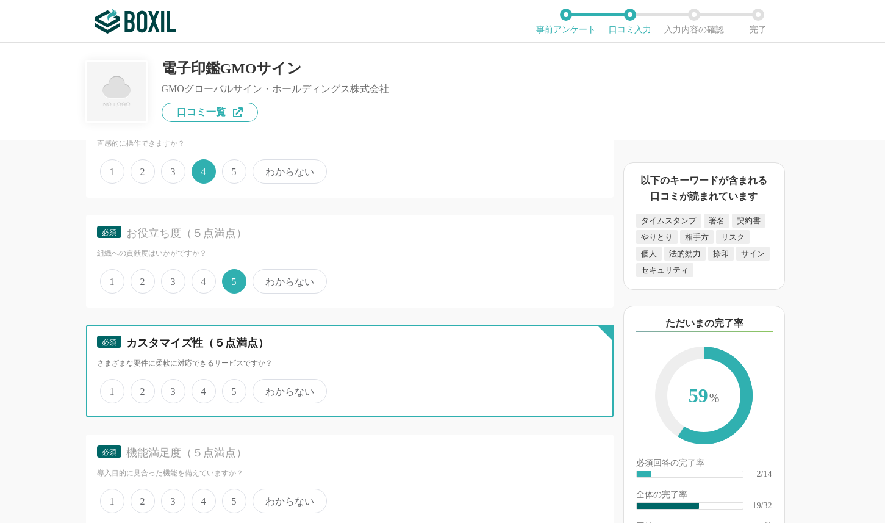
radio input "true"
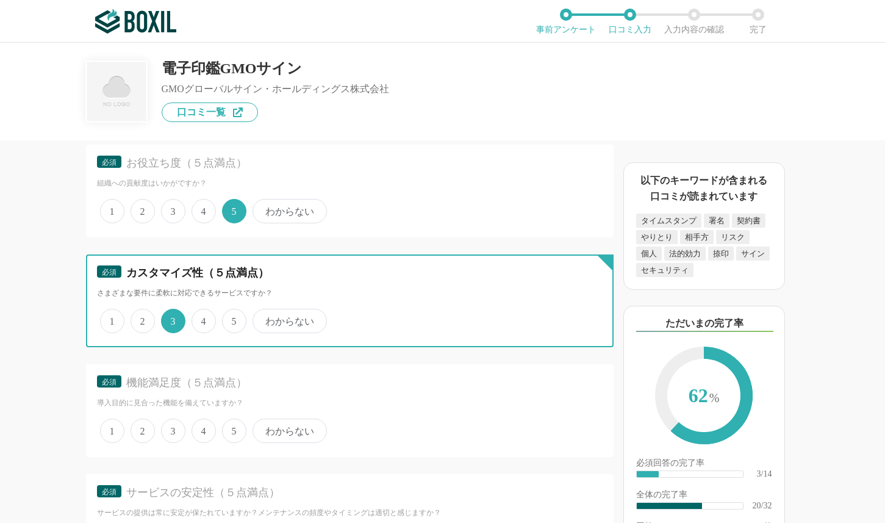
scroll to position [2074, 0]
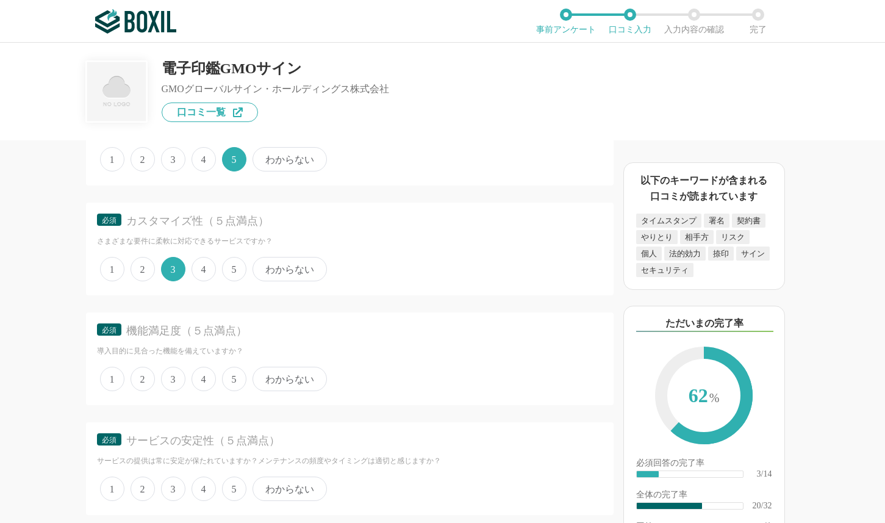
click at [202, 377] on span "4" at bounding box center [203, 379] width 24 height 24
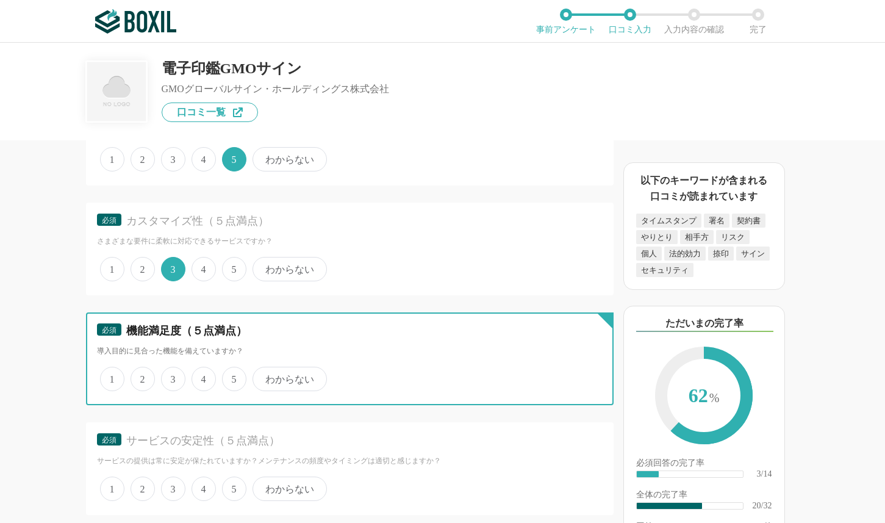
click at [202, 376] on input "4" at bounding box center [199, 372] width 8 height 8
radio input "true"
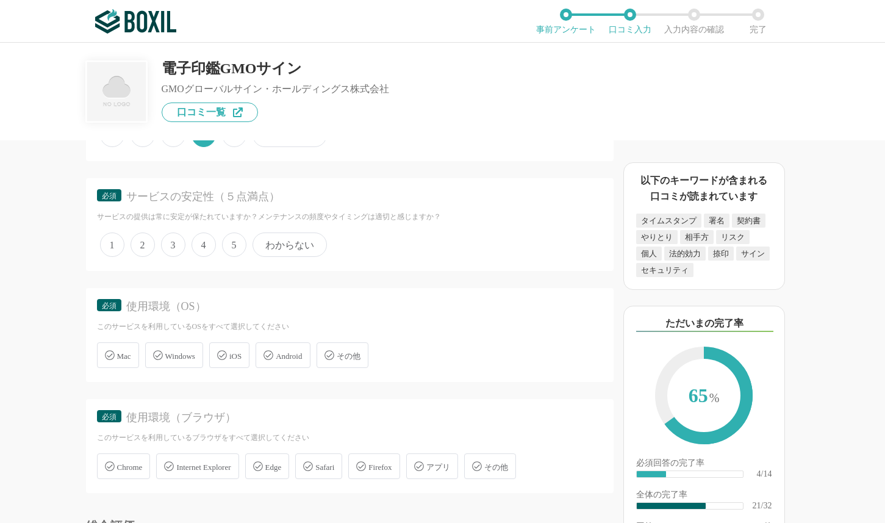
click at [237, 246] on span "5" at bounding box center [234, 244] width 24 height 24
click at [233, 242] on input "5" at bounding box center [229, 238] width 8 height 8
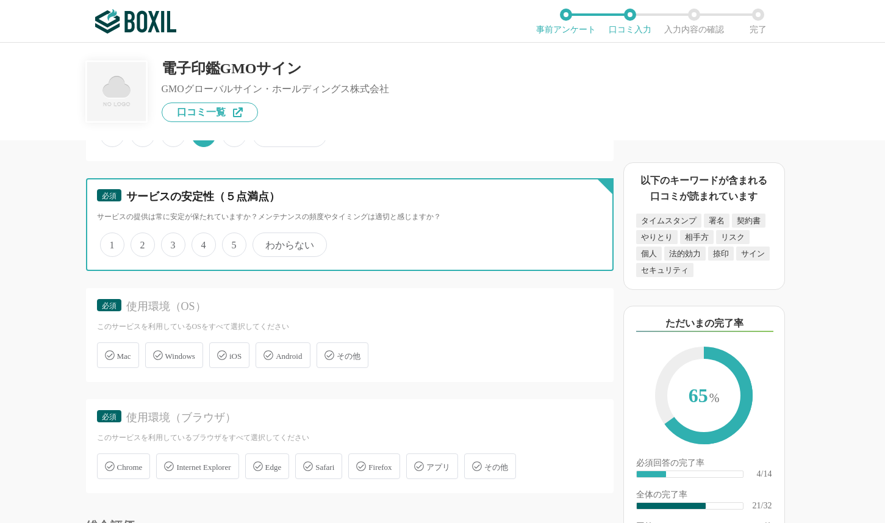
radio input "true"
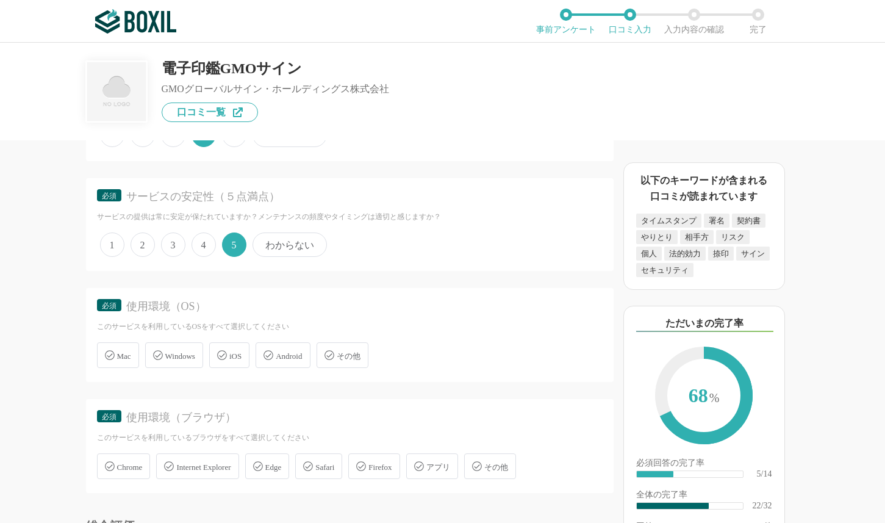
click at [119, 354] on span "Mac" at bounding box center [124, 355] width 14 height 9
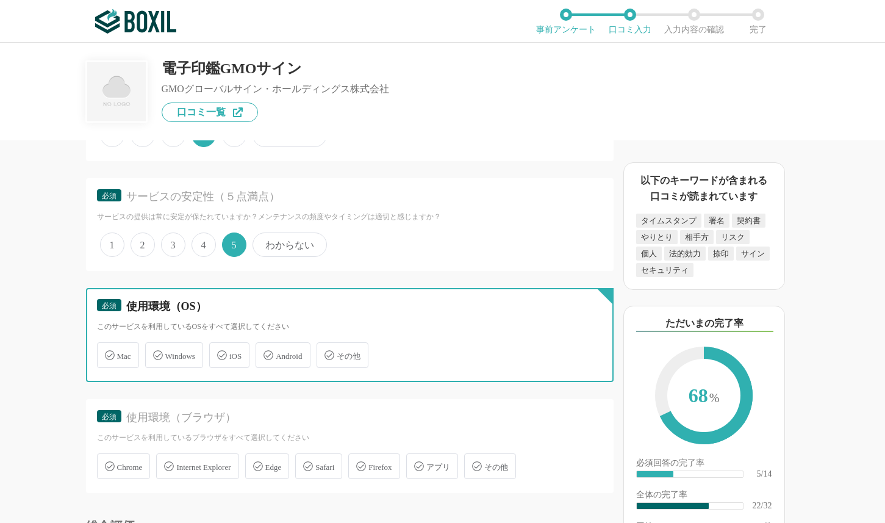
click at [107, 352] on input "Mac" at bounding box center [103, 348] width 8 height 8
checkbox input "true"
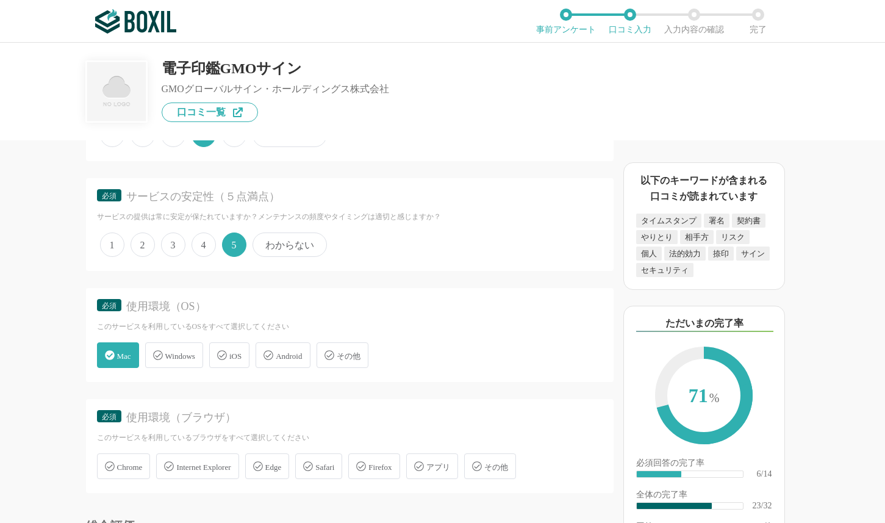
click at [171, 360] on span "Windows" at bounding box center [180, 355] width 30 height 9
click at [156, 352] on input "Windows" at bounding box center [152, 348] width 8 height 8
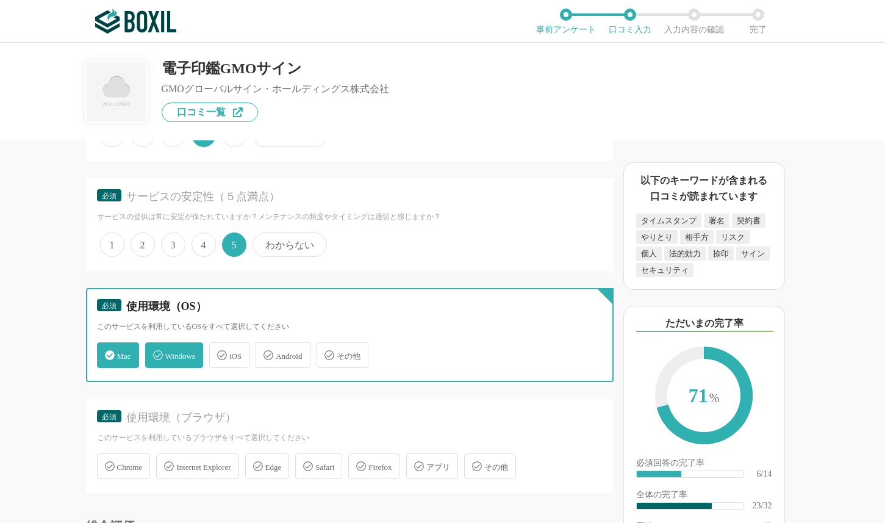
checkbox input "true"
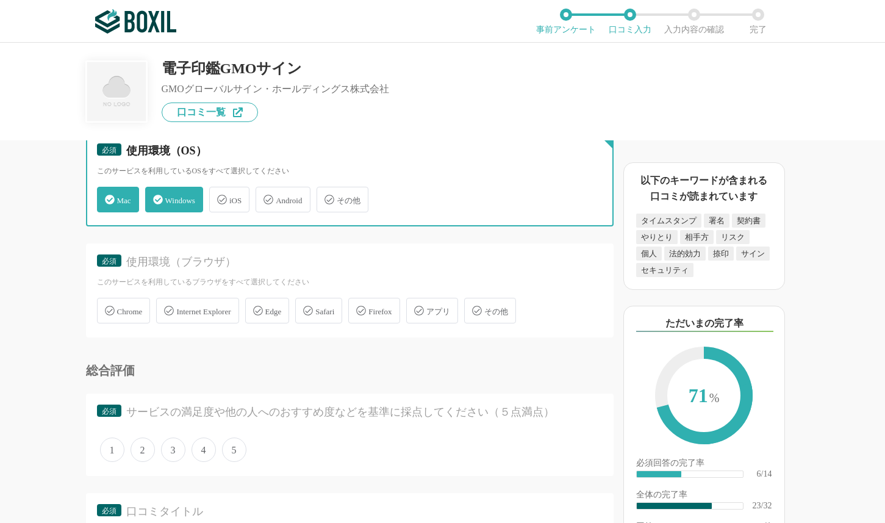
scroll to position [2500, 0]
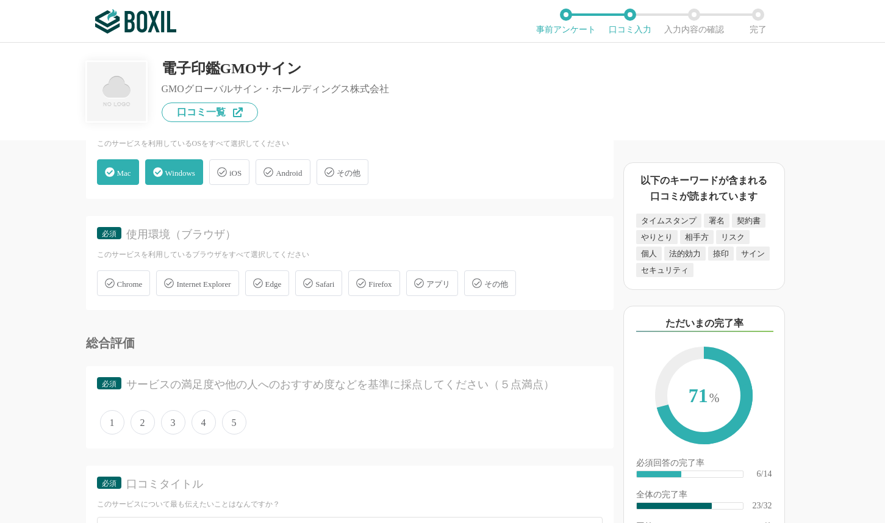
click at [138, 285] on span "Chrome" at bounding box center [130, 283] width 26 height 9
click at [191, 288] on span "Internet Explorer" at bounding box center [203, 283] width 54 height 9
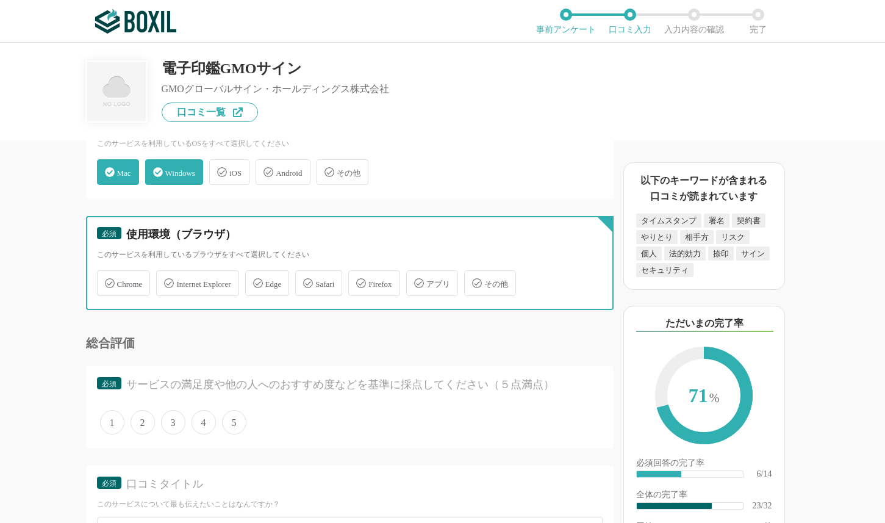
click at [166, 280] on input "Internet Explorer" at bounding box center [163, 276] width 8 height 8
checkbox input "true"
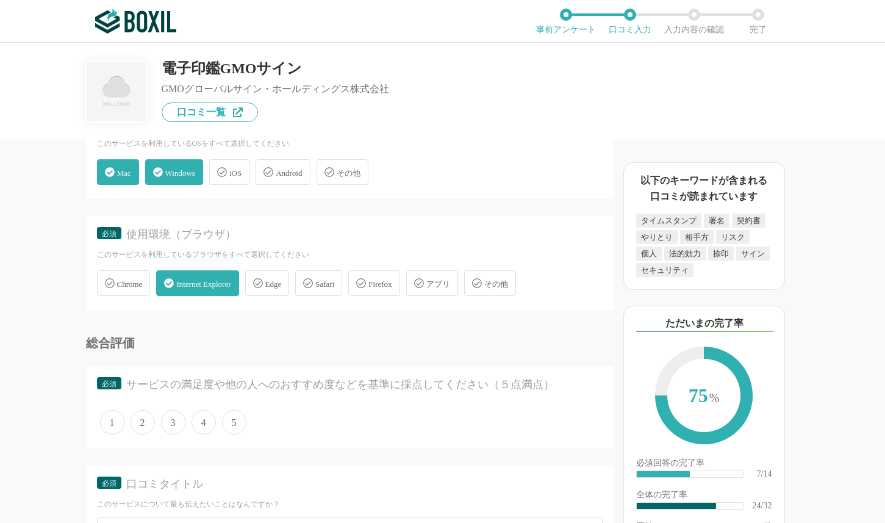
click at [131, 290] on div "Chrome" at bounding box center [124, 283] width 54 height 26
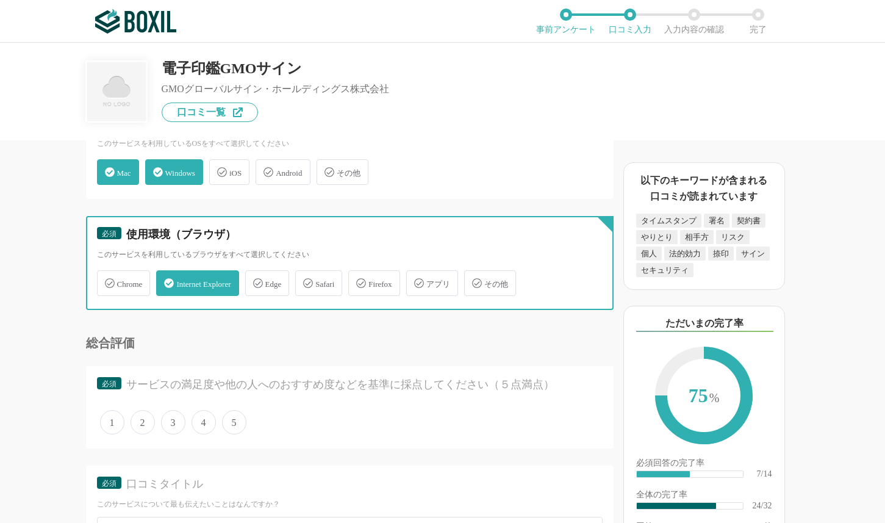
click at [107, 280] on input "Chrome" at bounding box center [103, 276] width 8 height 8
checkbox input "true"
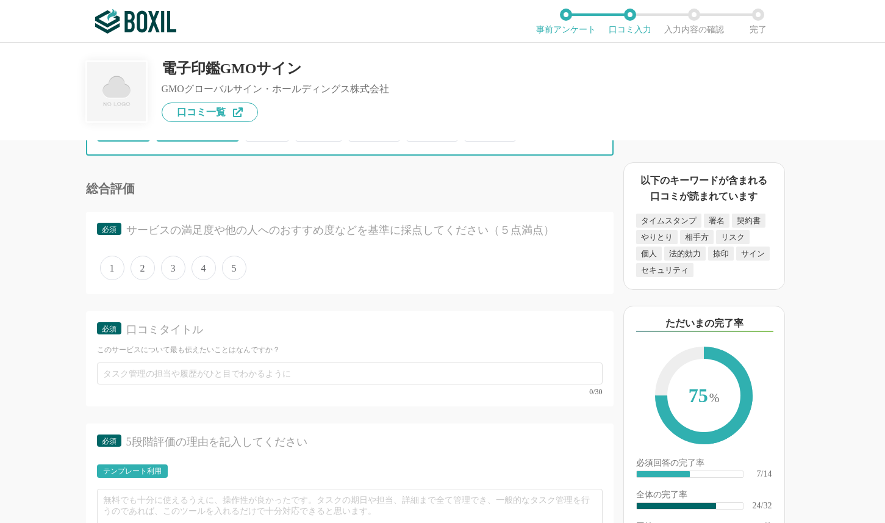
scroll to position [2683, 0]
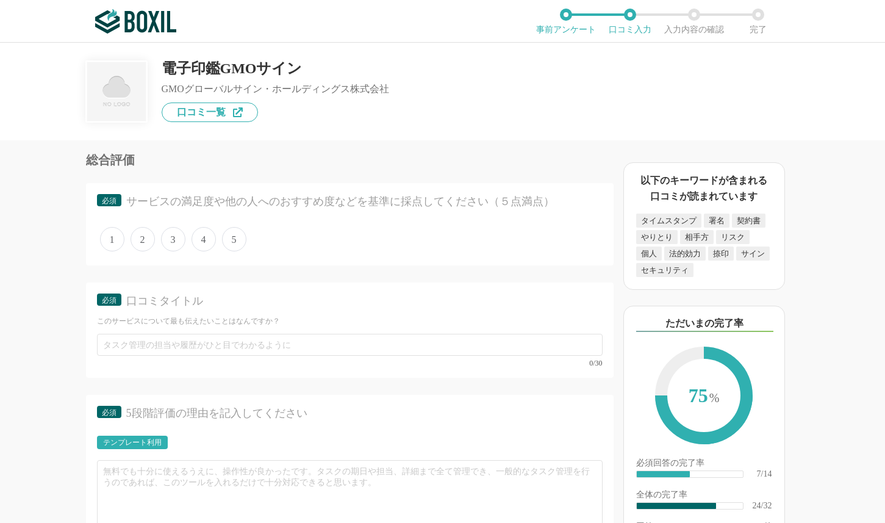
drag, startPoint x: 238, startPoint y: 238, endPoint x: 229, endPoint y: 259, distance: 22.7
click at [238, 240] on span "5" at bounding box center [234, 239] width 24 height 24
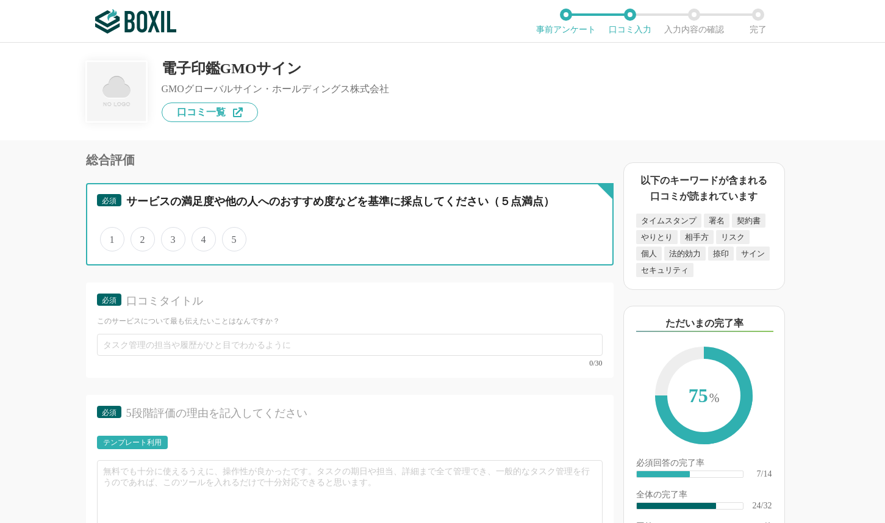
click at [233, 237] on input "5" at bounding box center [229, 233] width 8 height 8
radio input "true"
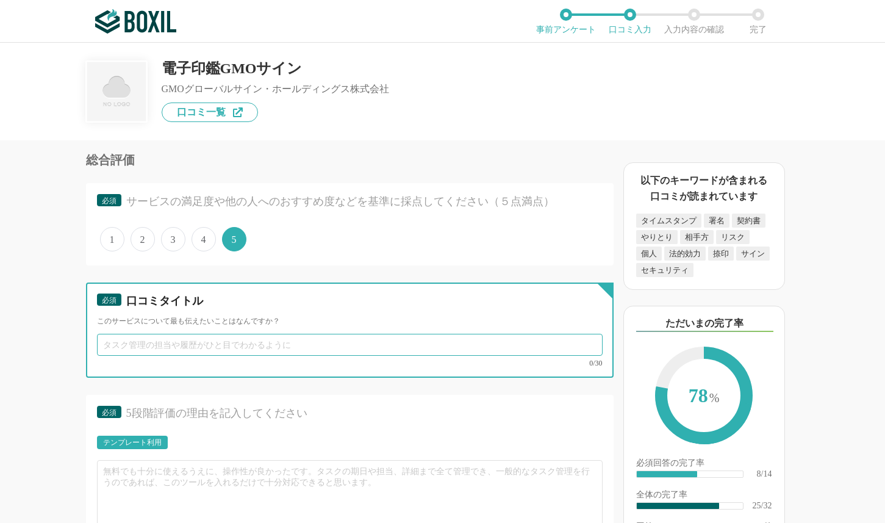
drag, startPoint x: 190, startPoint y: 346, endPoint x: 209, endPoint y: 345, distance: 18.9
click at [190, 346] on input "text" at bounding box center [350, 345] width 506 height 22
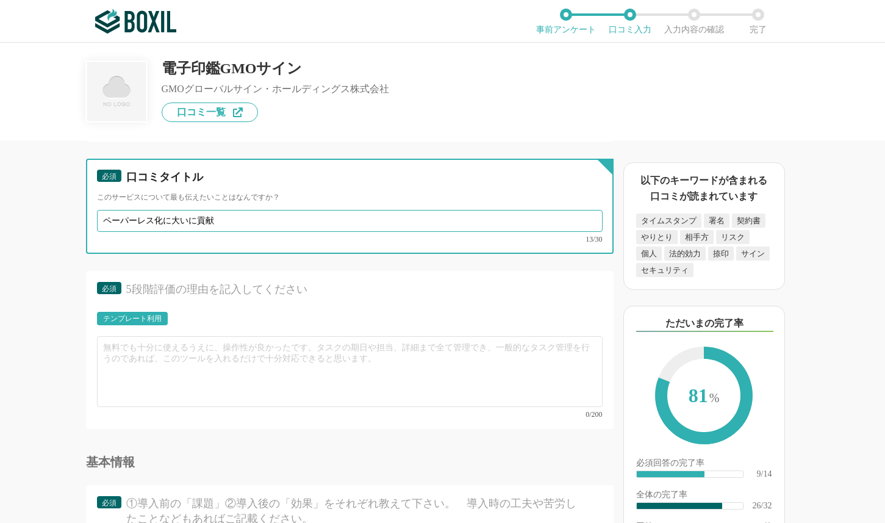
scroll to position [2805, 0]
type input "ペーパーレス化に大いに貢献"
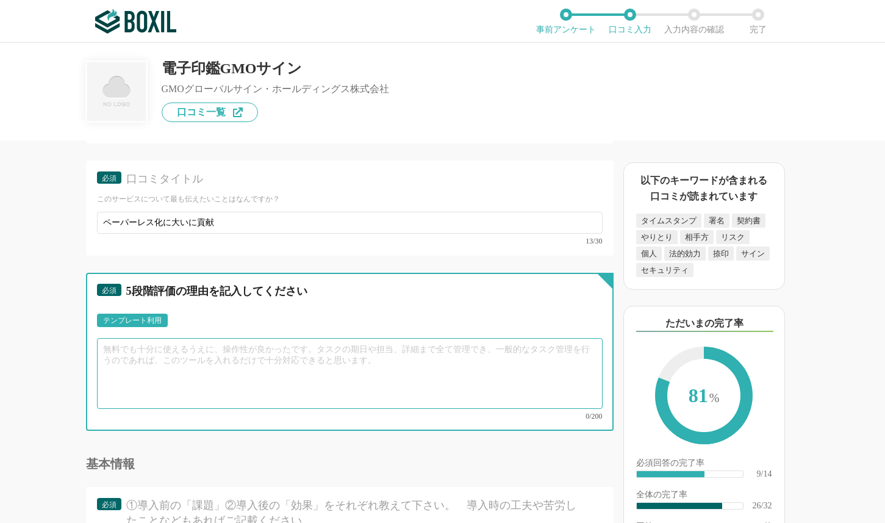
click at [235, 366] on textarea at bounding box center [350, 373] width 506 height 71
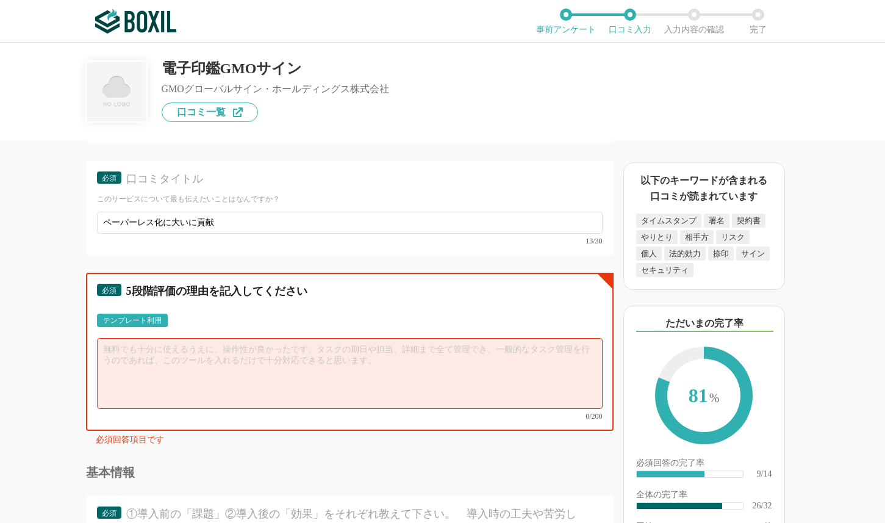
click at [235, 363] on textarea at bounding box center [350, 373] width 506 height 71
click at [155, 382] on textarea "外部との電子署名に利用しています。押印申請も不要、紙の印刷も不要となり社内の" at bounding box center [350, 373] width 506 height 71
click at [492, 363] on textarea "外部との電子署名に利用しています。押印申請も不要、紙の印刷も不要となり社内の" at bounding box center [350, 373] width 506 height 71
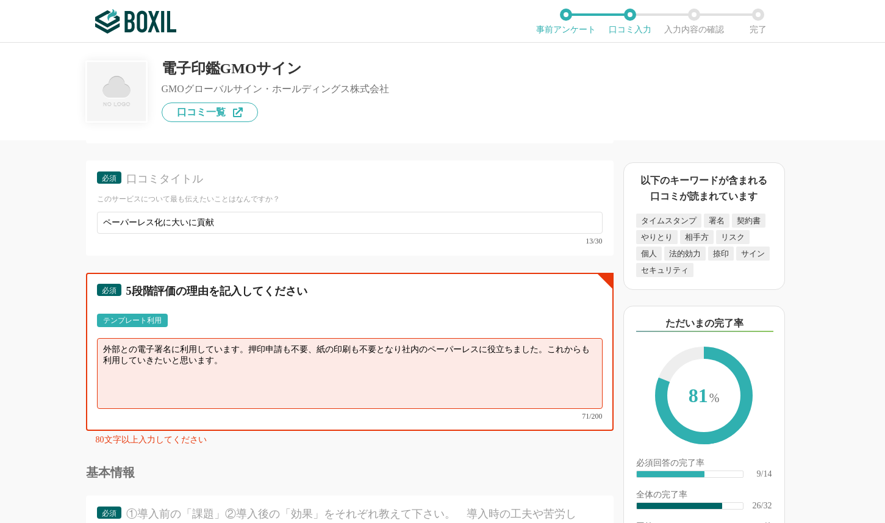
click at [403, 346] on textarea "外部との電子署名に利用しています。押印申請も不要、紙の印刷も不要となり社内のペーパーレスに役立ちました。これからも利用していきたいと思います。" at bounding box center [350, 373] width 506 height 71
click at [250, 346] on textarea "外部との電子署名に利用しています。押印申請も不要、紙の印刷も不要となり、社内のペーパーレスの推進に大きく役立ちました。これからも利用していきたいと思います。" at bounding box center [350, 373] width 506 height 71
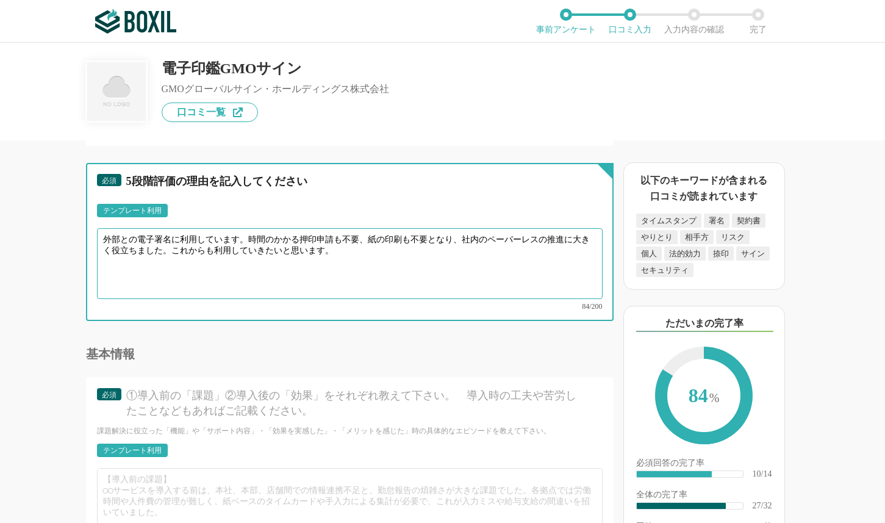
scroll to position [3049, 0]
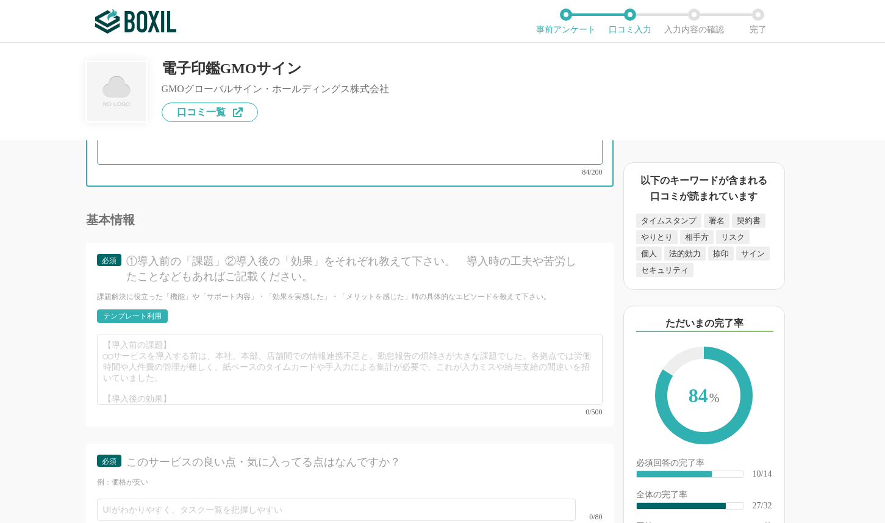
type textarea "外部との電子署名に利用しています。時間のかかる押印申請も不要、紙の印刷も不要となり、社内のペーパーレスの推進に大きく役立ちました。これからも利用していきたいと…"
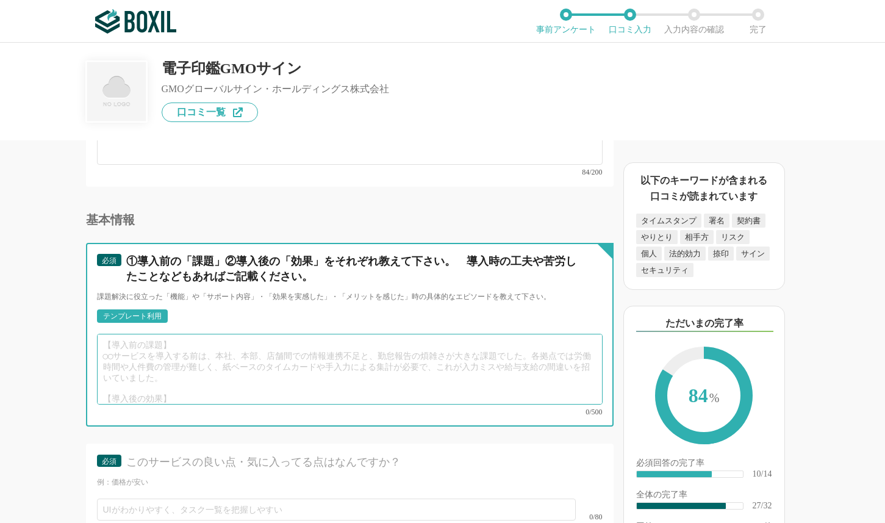
click at [229, 373] on textarea at bounding box center [350, 369] width 506 height 71
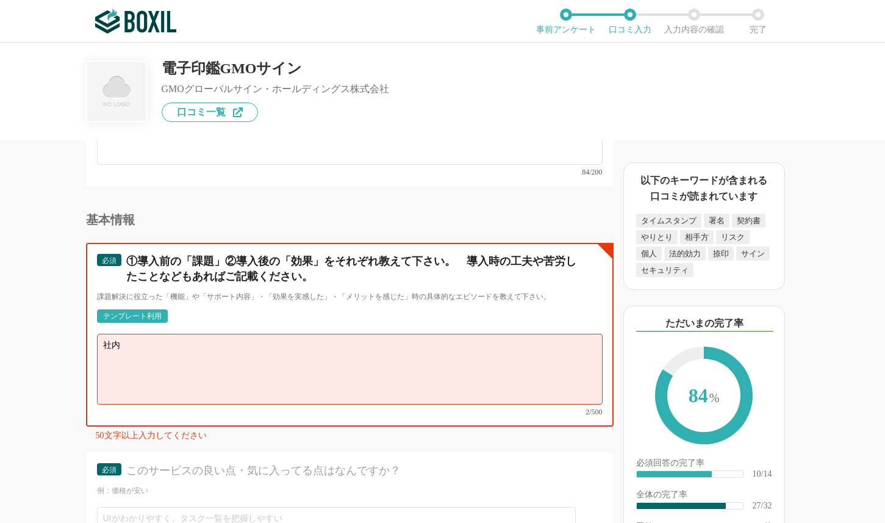
type textarea "社"
type textarea "押"
type textarea "こ"
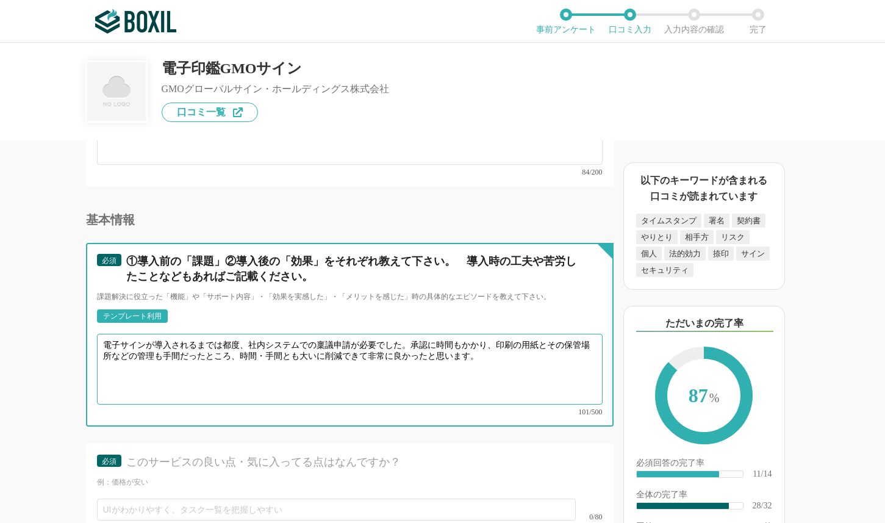
type textarea "電子サインが導入されるまでは都度、社内システムでの稟議申請が必要でした。承認に時間もかかり、印刷の用紙とその保管場所などの管理も手間だったところ、時間・手間と…"
click at [185, 383] on textarea "電子サインが導入されるまでは都度、社内システムでの稟議申請が必要でした。承認に時間もかかり、印刷の用紙とその保管場所などの管理も手間だったところ、時間・手間と…" at bounding box center [350, 369] width 506 height 71
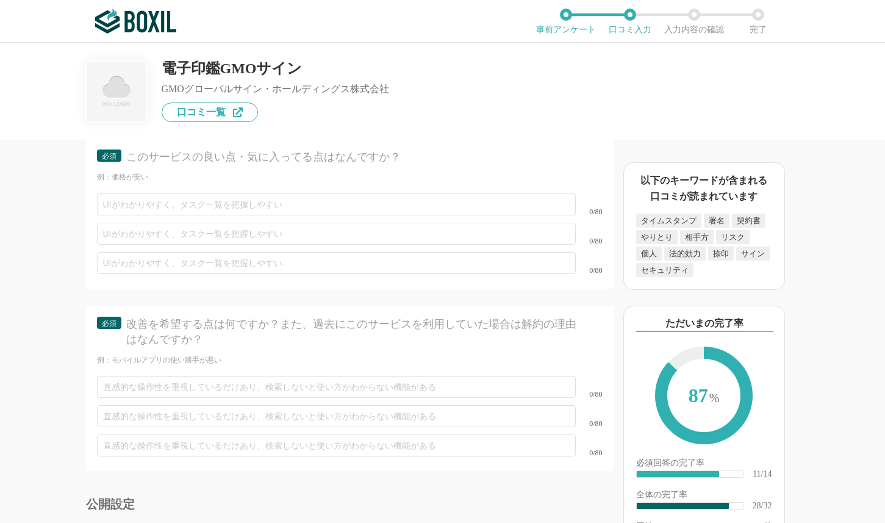
scroll to position [3171, 0]
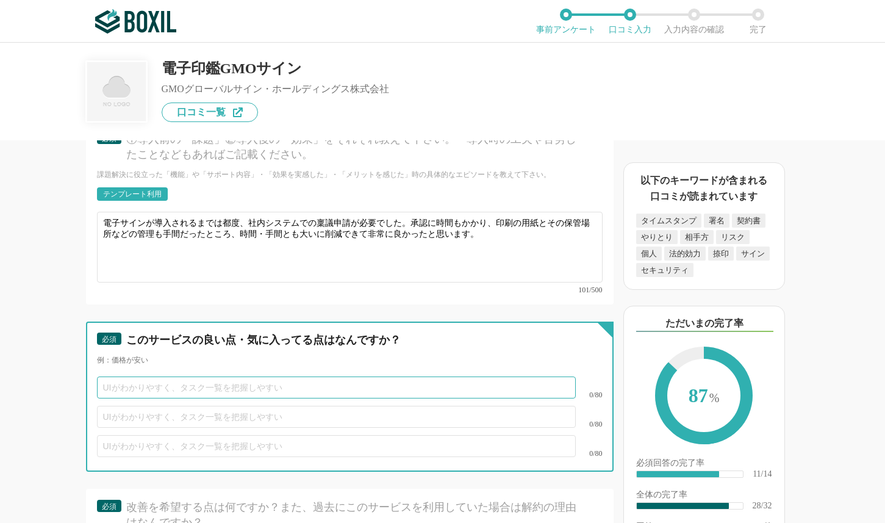
click at [279, 376] on input "text" at bounding box center [336, 387] width 479 height 22
click at [278, 376] on input "text" at bounding box center [336, 387] width 479 height 22
type input "シンプルで使いやすく、初めての利用でも操作がわかりやすい。"
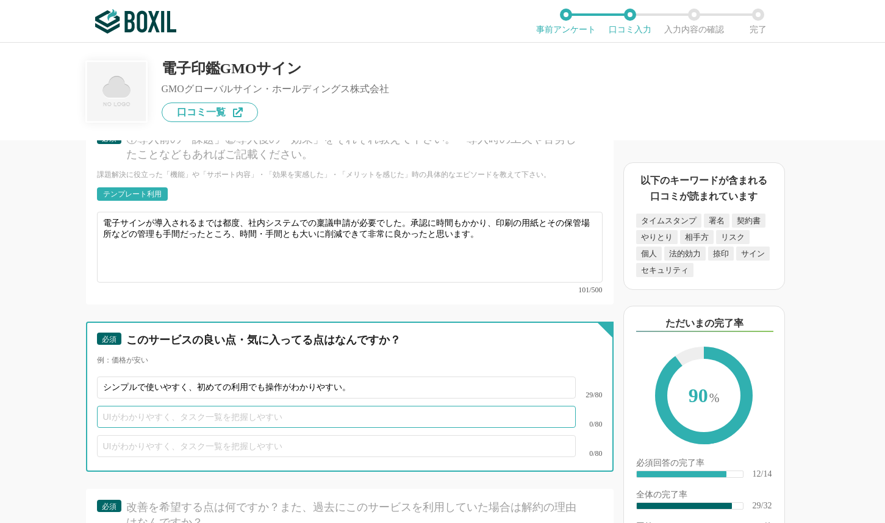
click at [191, 406] on input "text" at bounding box center [336, 417] width 479 height 22
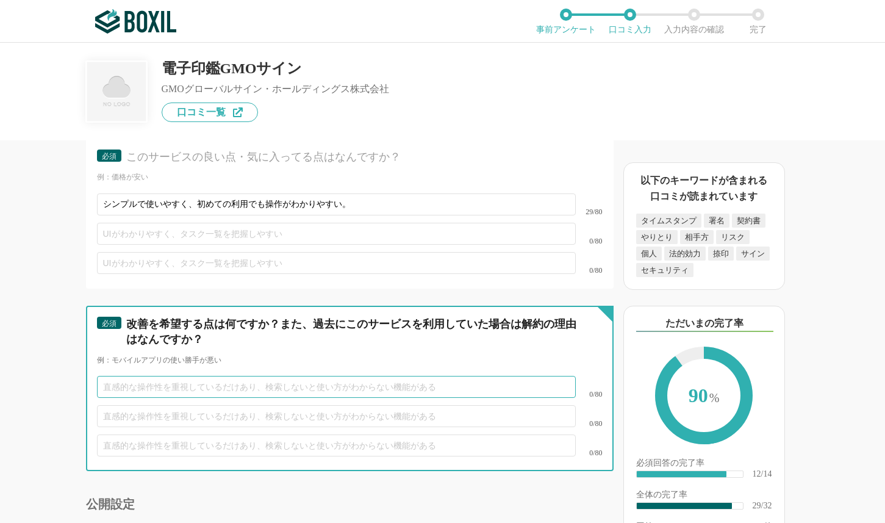
click at [215, 383] on input "text" at bounding box center [336, 387] width 479 height 22
click at [215, 376] on input "text" at bounding box center [336, 387] width 479 height 22
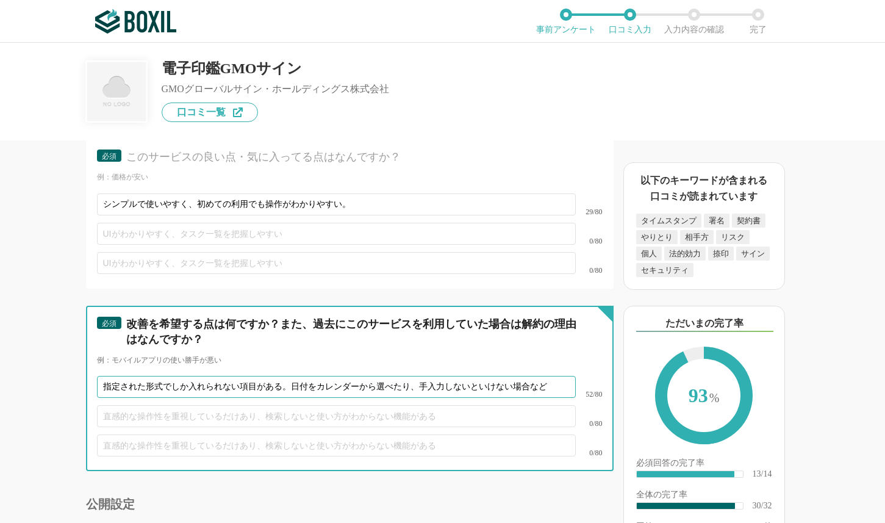
click at [412, 376] on input "指定された形式でしか入れられない項目がある。日付をカレンダーから選べたり、手入力しないといけない場合など" at bounding box center [336, 387] width 479 height 22
drag, startPoint x: 292, startPoint y: 371, endPoint x: 567, endPoint y: 370, distance: 275.7
click at [567, 372] on div "指定された形式でしか入れられない項目がある。日付をカレンダーから選べる場合と、手入力しないといけない場合など 54/80" at bounding box center [350, 386] width 506 height 29
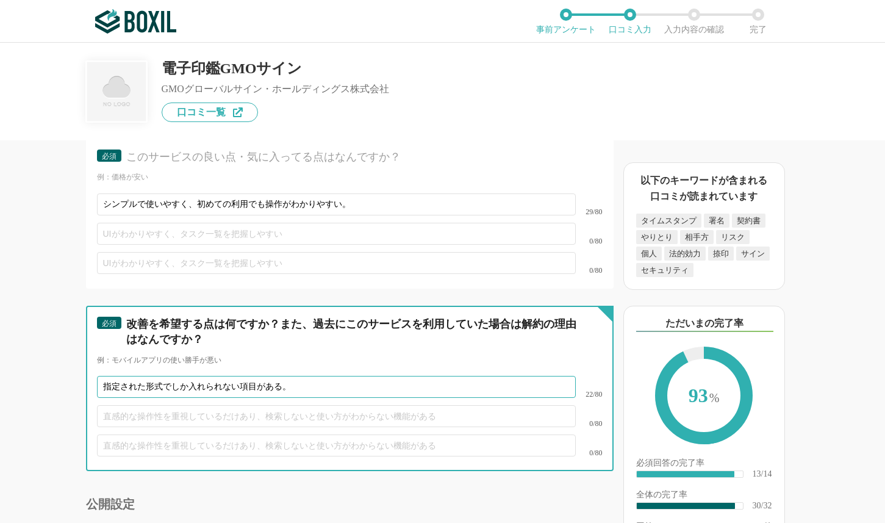
click at [101, 376] on input "指定された形式でしか入れられない項目がある。" at bounding box center [336, 387] width 479 height 22
paste input "日付をカレンダーから選べる場合と、手入力しないといけない場合など"
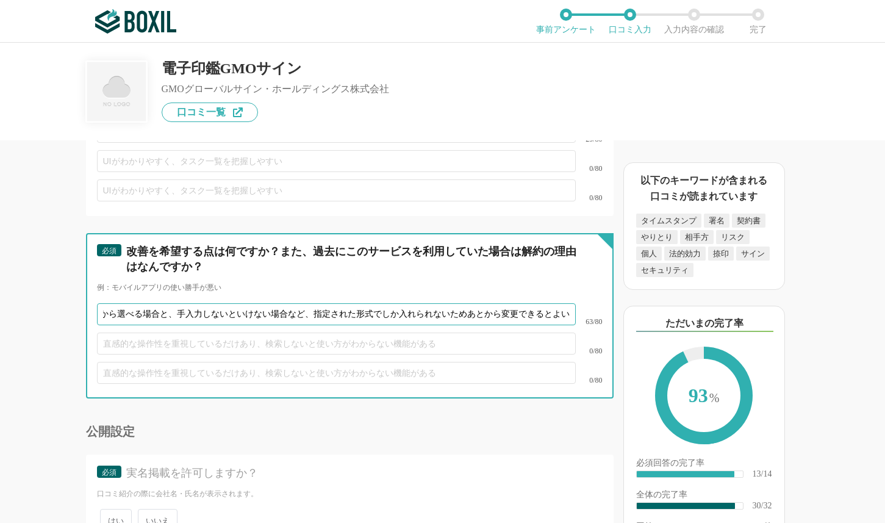
scroll to position [3501, 0]
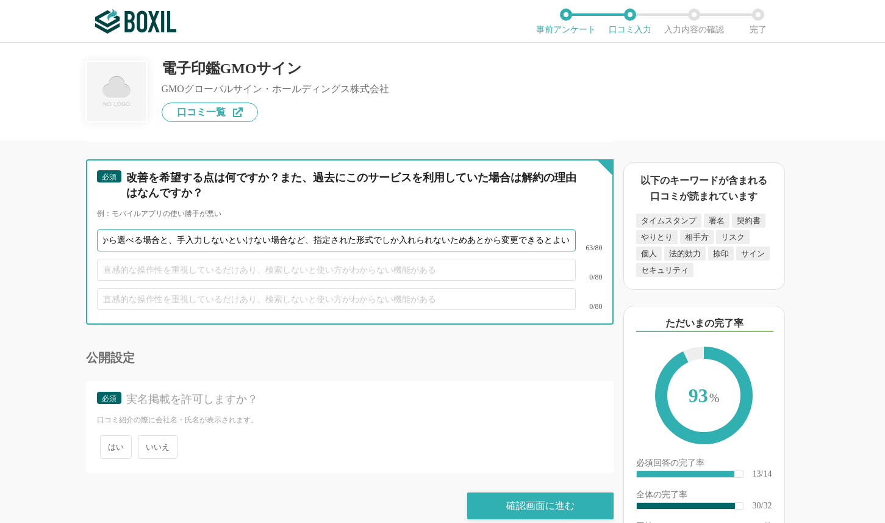
type input "日付をカレンダーから選べる場合と、手入力しないといけない場合など、指定された形式でしか入れられないためあとから変更できるとよい"
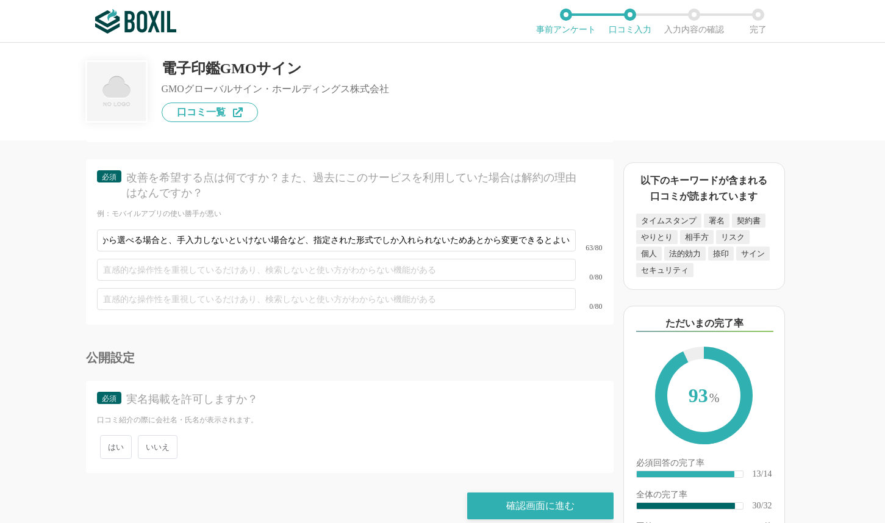
scroll to position [0, 0]
click at [149, 435] on span "いいえ" at bounding box center [158, 447] width 40 height 24
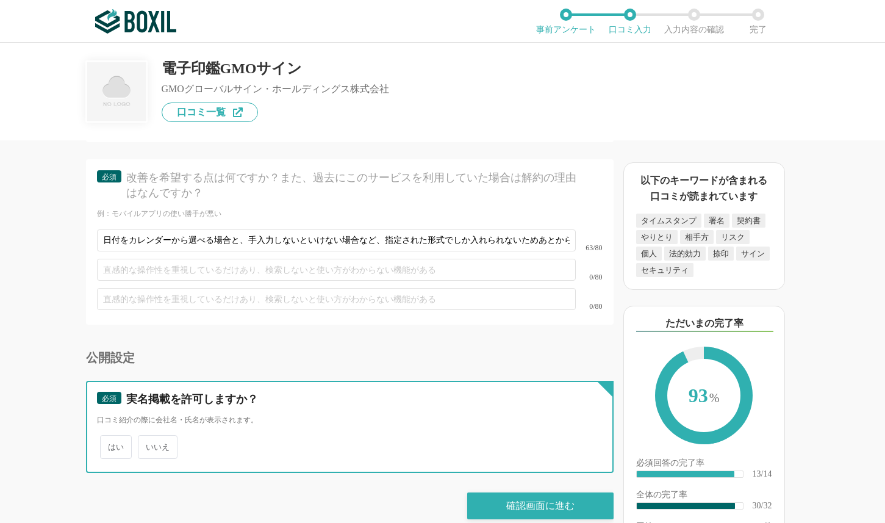
click at [149, 437] on input "いいえ" at bounding box center [145, 441] width 8 height 8
radio input "true"
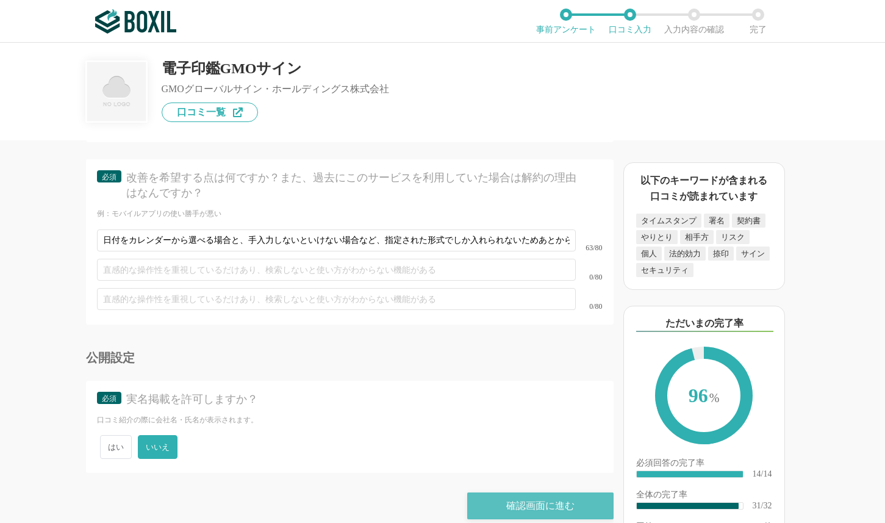
click at [541, 492] on div "確認画面に進む" at bounding box center [540, 505] width 146 height 27
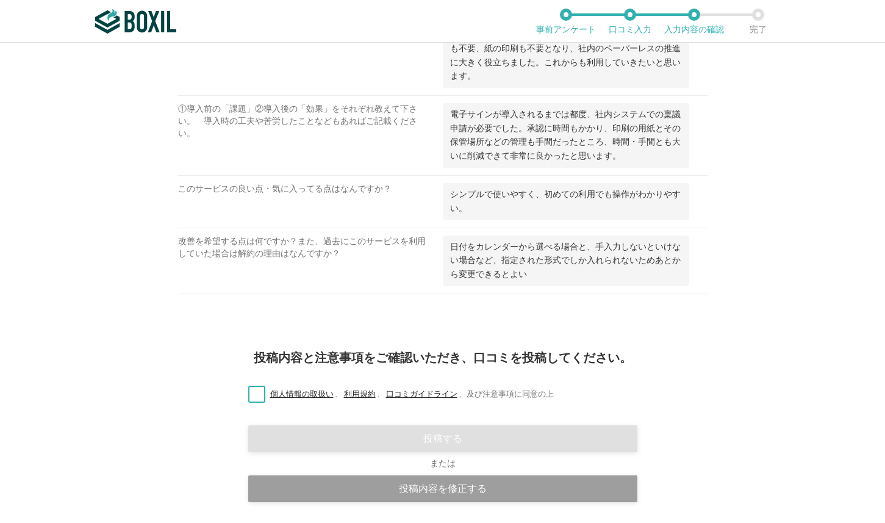
scroll to position [1388, 0]
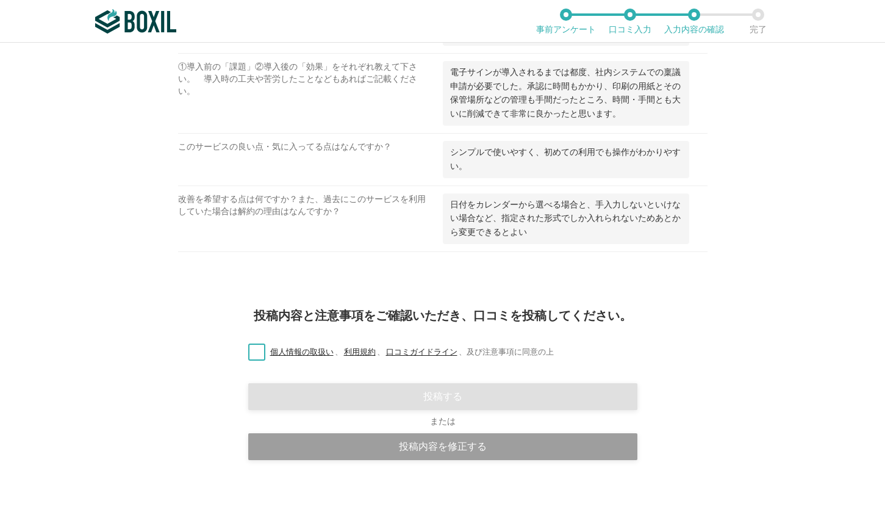
click at [257, 351] on label "個人情報の取扱い 、 利用規約 、 口コミガイドライン 、 及び注意事項に同意の上" at bounding box center [395, 352] width 315 height 13
click at [0, 0] on input "個人情報の取扱い 、 利用規約 、 口コミガイドライン 、 及び注意事項に同意の上" at bounding box center [0, 0] width 0 height 0
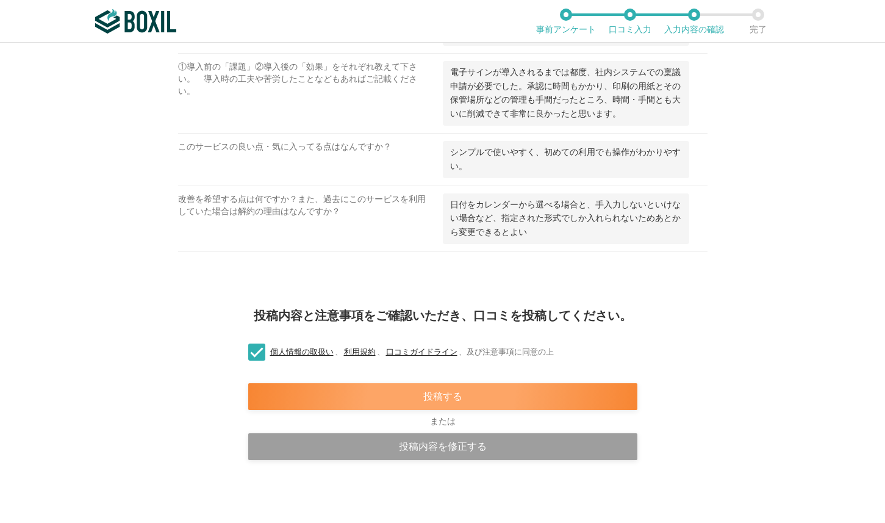
click at [439, 404] on div "投稿する" at bounding box center [442, 396] width 389 height 27
